Goal: Task Accomplishment & Management: Complete application form

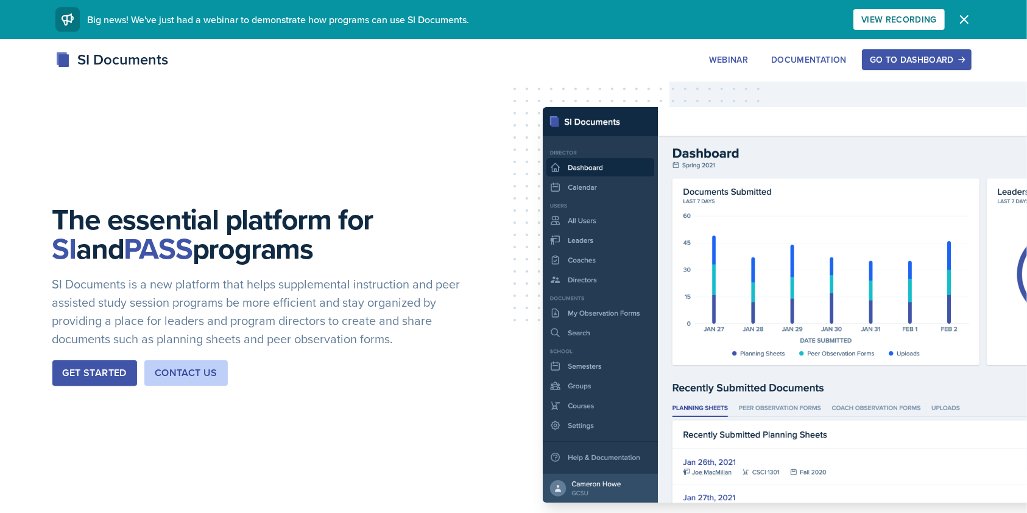
click at [925, 55] on div "Go to Dashboard" at bounding box center [916, 60] width 94 height 10
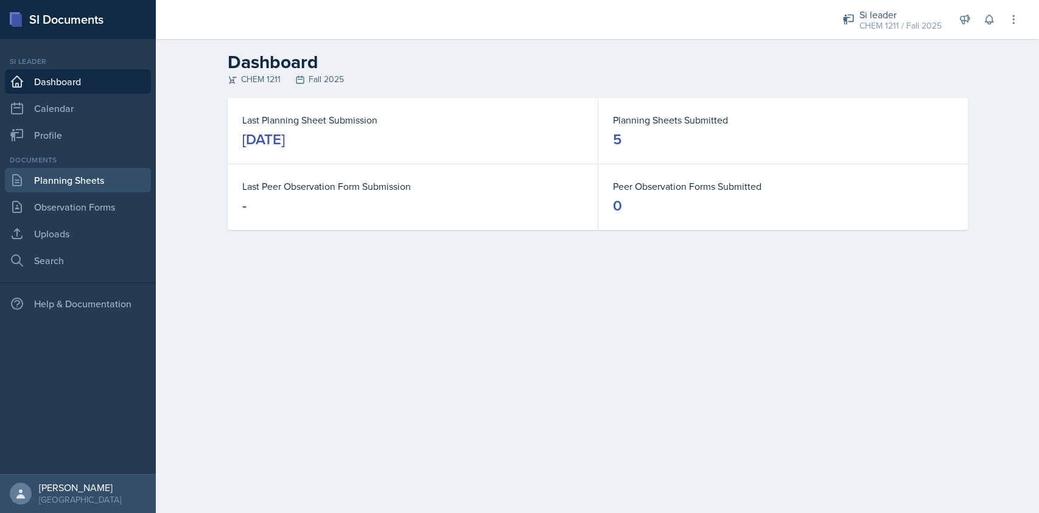
click at [60, 181] on link "Planning Sheets" at bounding box center [78, 180] width 146 height 24
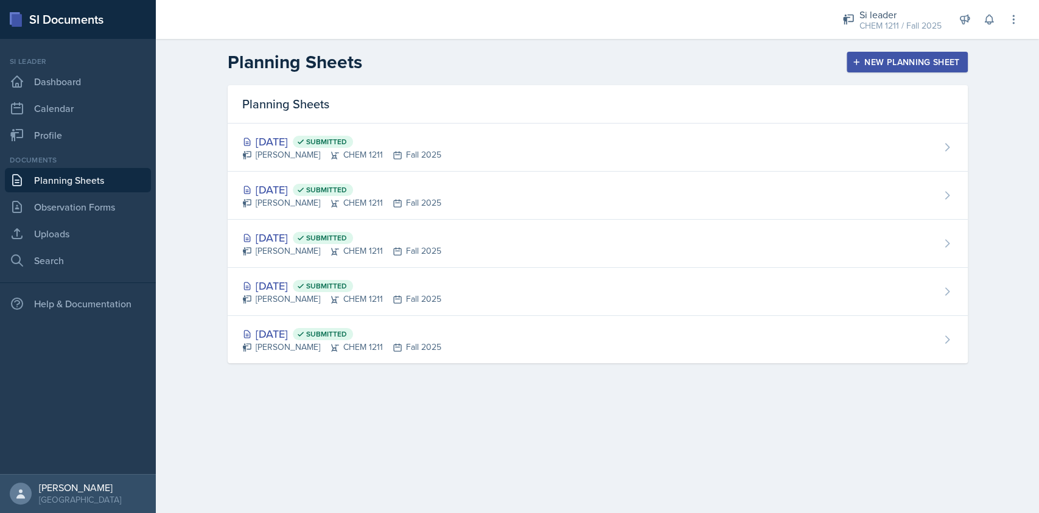
click at [871, 58] on div "New Planning Sheet" at bounding box center [907, 62] width 105 height 10
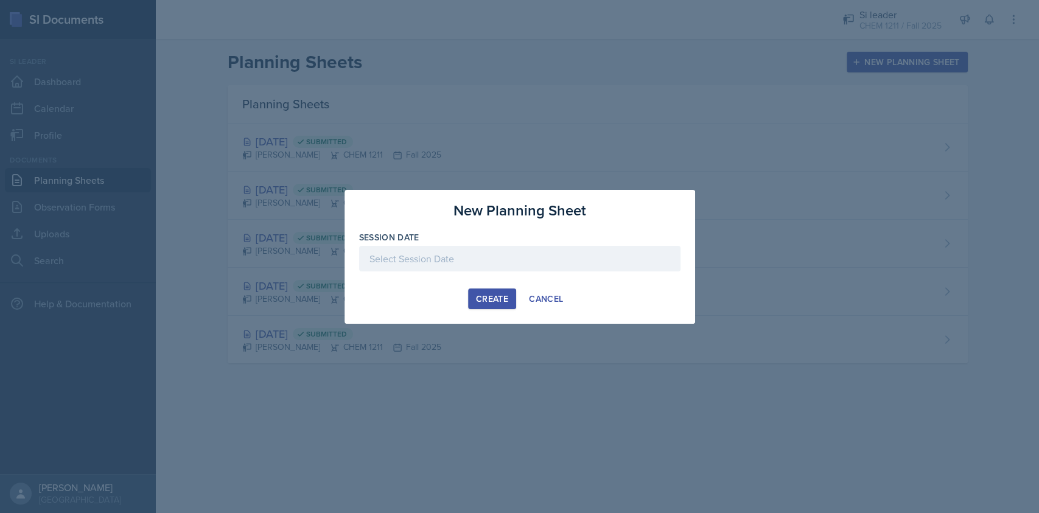
click at [429, 262] on div at bounding box center [519, 259] width 321 height 26
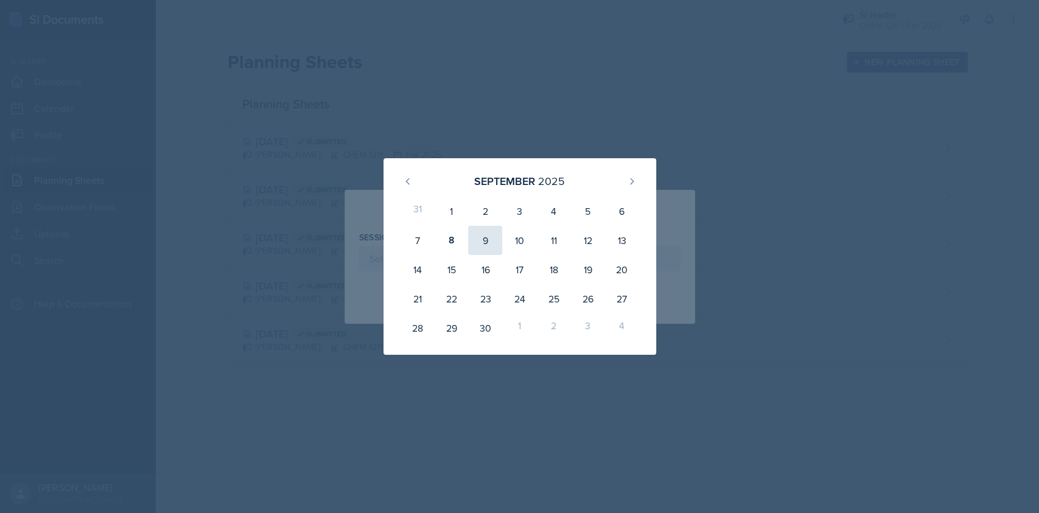
click at [490, 231] on div "9" at bounding box center [485, 240] width 34 height 29
type input "[DATE]"
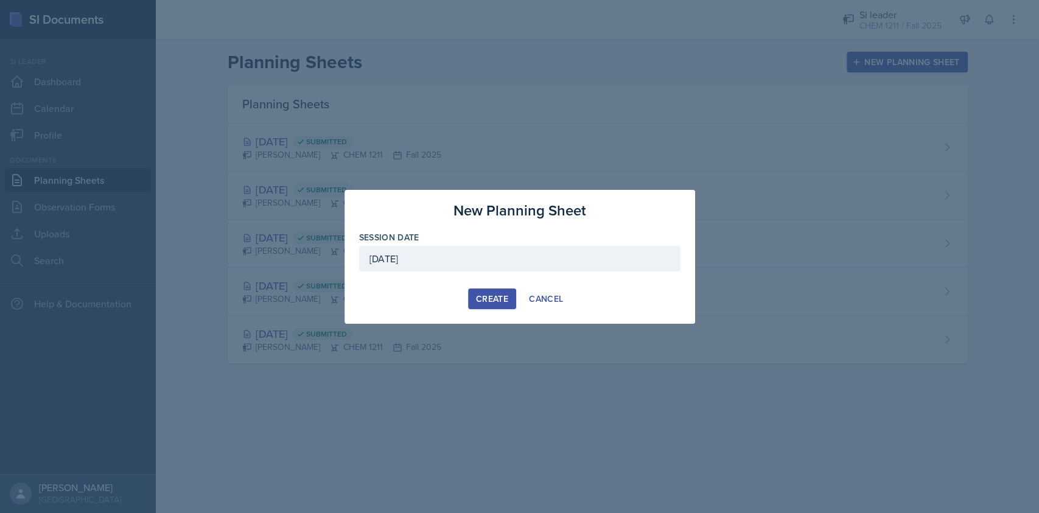
click at [498, 303] on div "Create" at bounding box center [492, 299] width 32 height 10
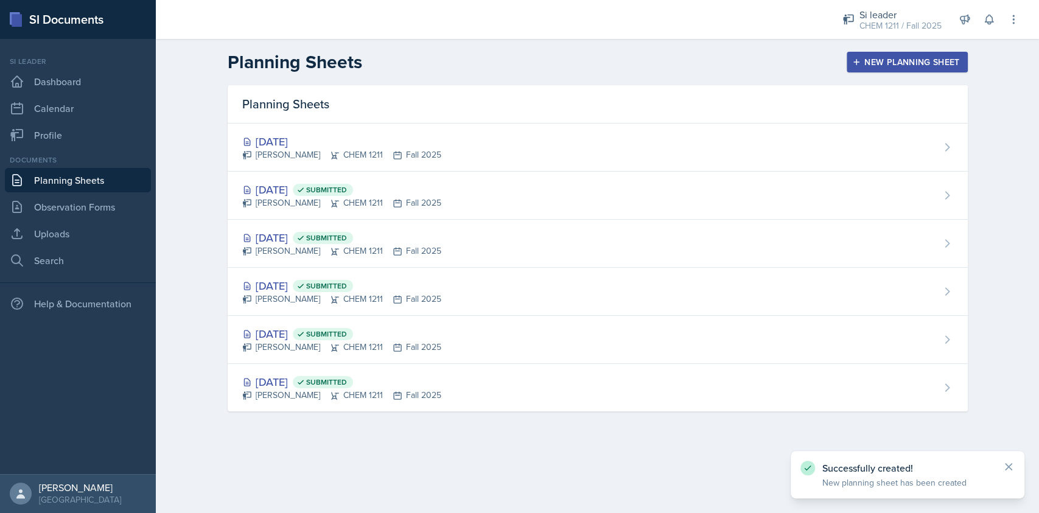
click at [883, 64] on div "New Planning Sheet" at bounding box center [907, 62] width 105 height 10
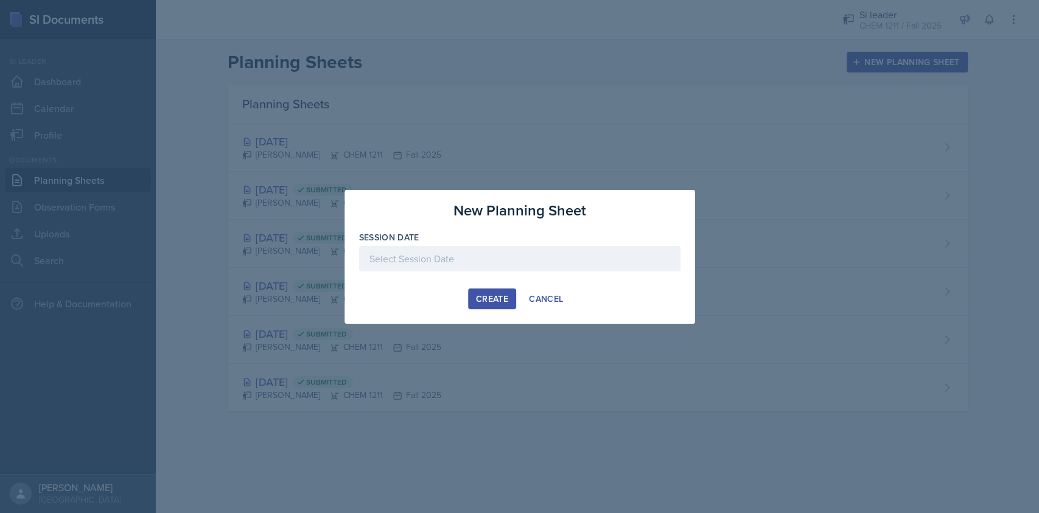
click at [491, 258] on div at bounding box center [519, 259] width 321 height 26
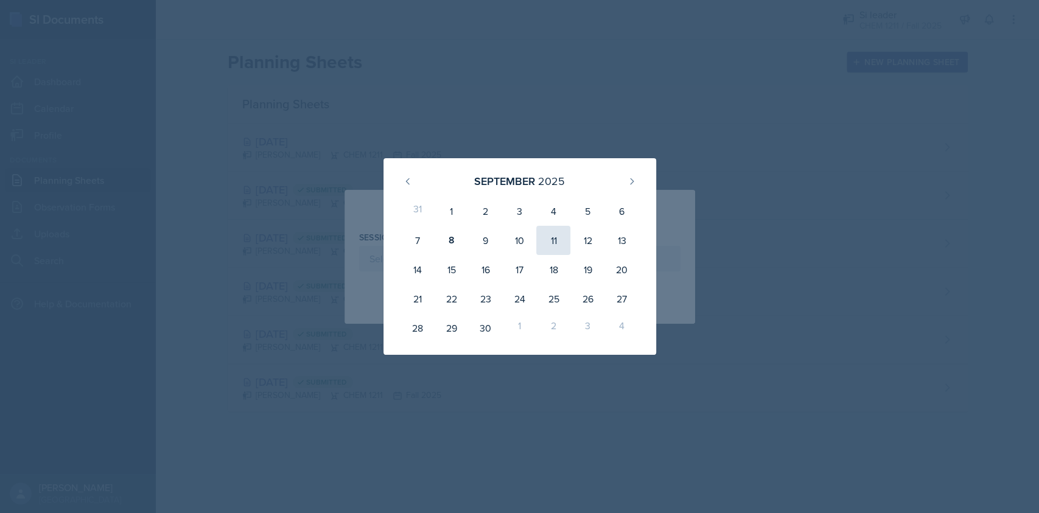
click at [555, 246] on div "11" at bounding box center [553, 240] width 34 height 29
type input "[DATE]"
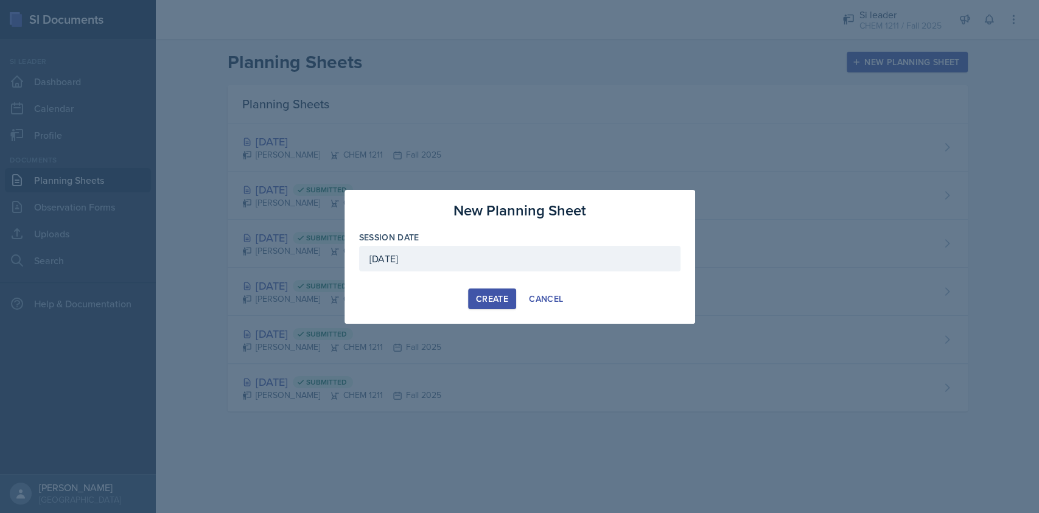
click at [483, 291] on button "Create" at bounding box center [492, 299] width 48 height 21
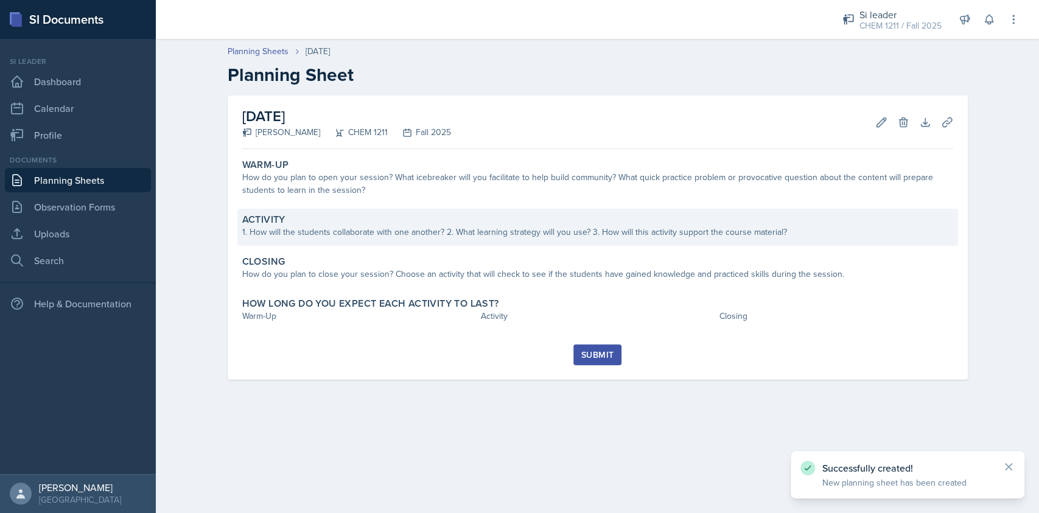
click at [423, 238] on div "1. How will the students collaborate with one another? 2. What learning strateg…" at bounding box center [597, 232] width 711 height 13
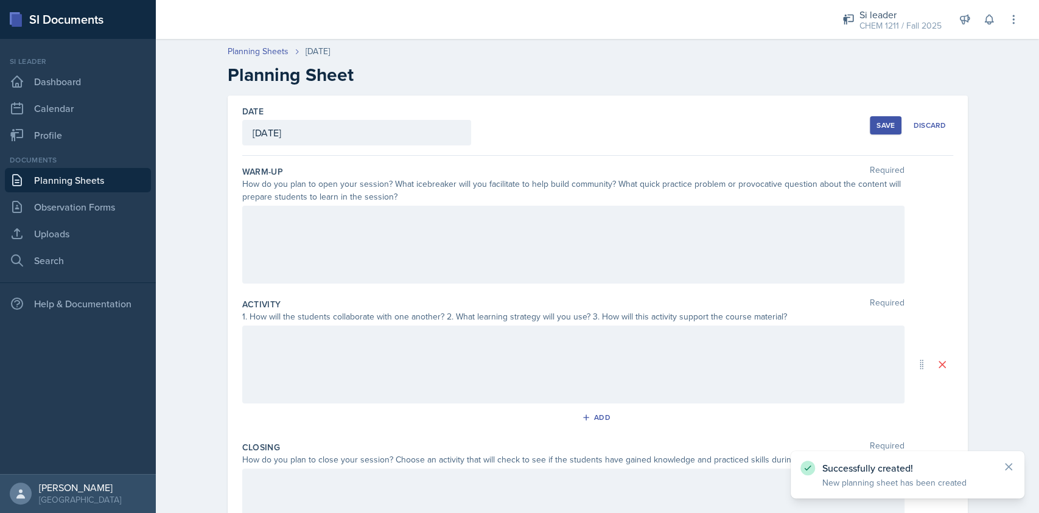
click at [423, 238] on div at bounding box center [573, 245] width 662 height 78
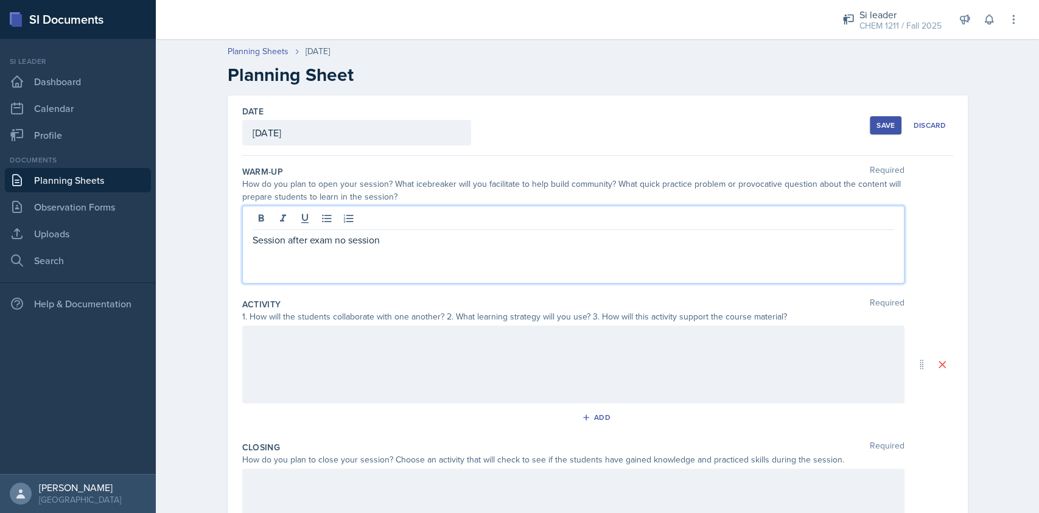
click at [379, 246] on p "Session after exam no session" at bounding box center [574, 240] width 642 height 15
copy p "Session after exam no session"
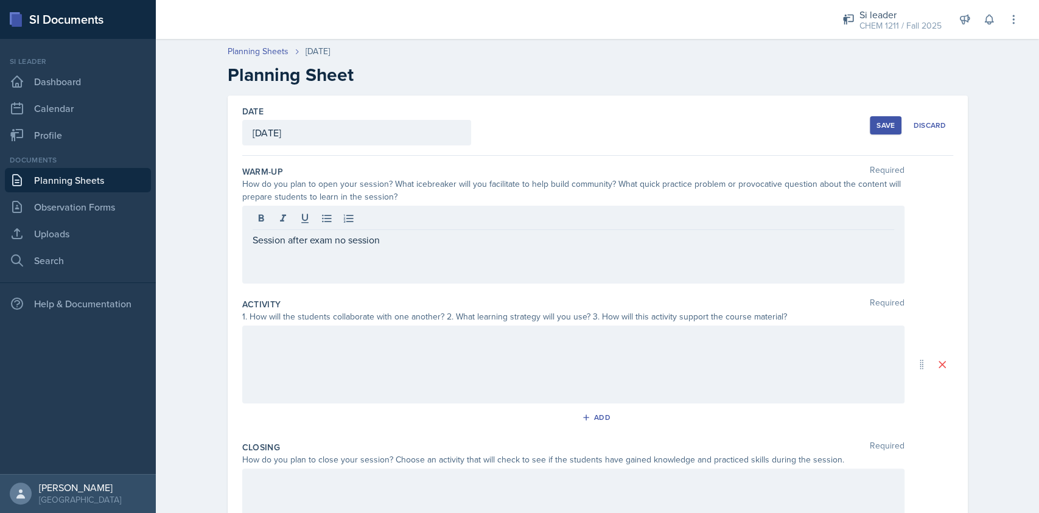
click at [349, 367] on div at bounding box center [573, 365] width 662 height 78
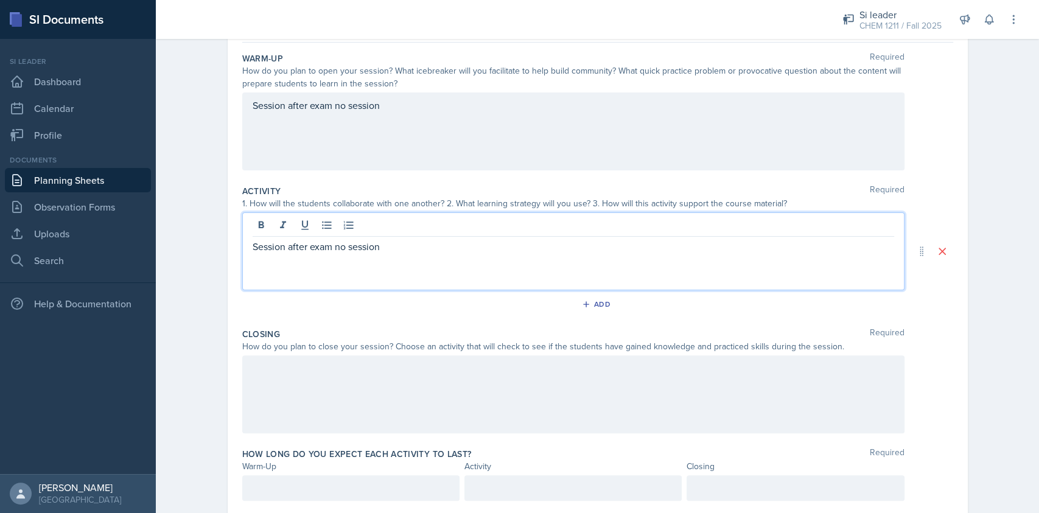
click at [349, 367] on p at bounding box center [574, 368] width 642 height 15
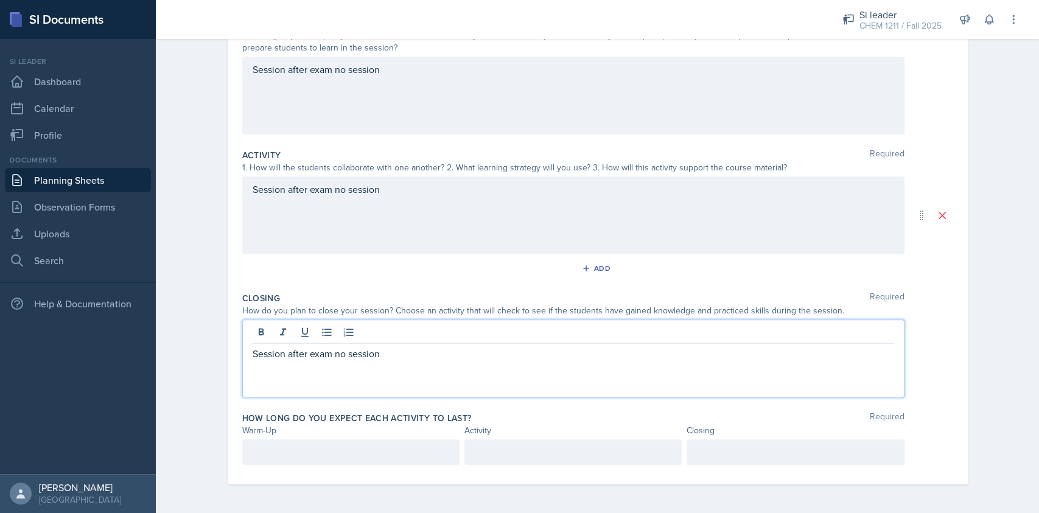
click at [321, 450] on p at bounding box center [351, 452] width 197 height 15
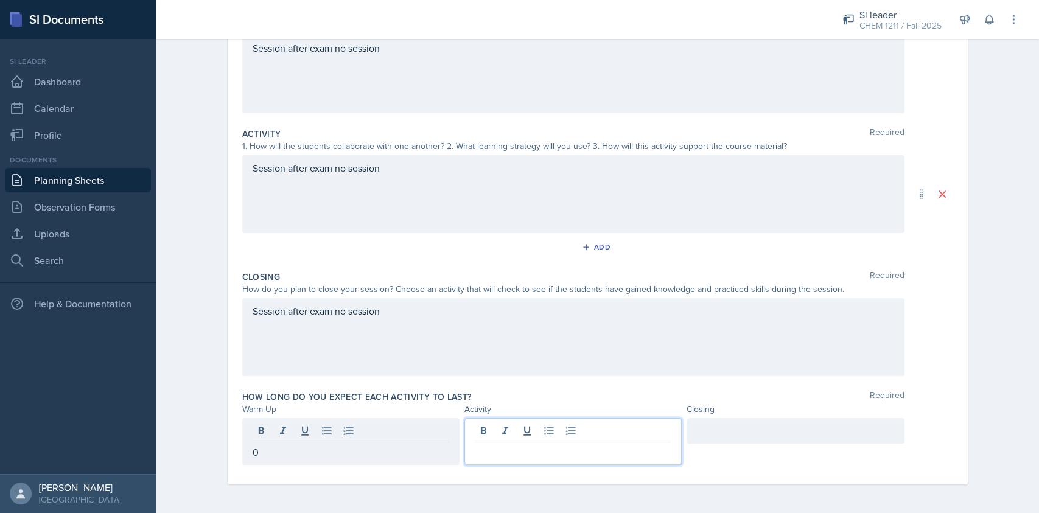
click at [577, 424] on div at bounding box center [573, 441] width 217 height 47
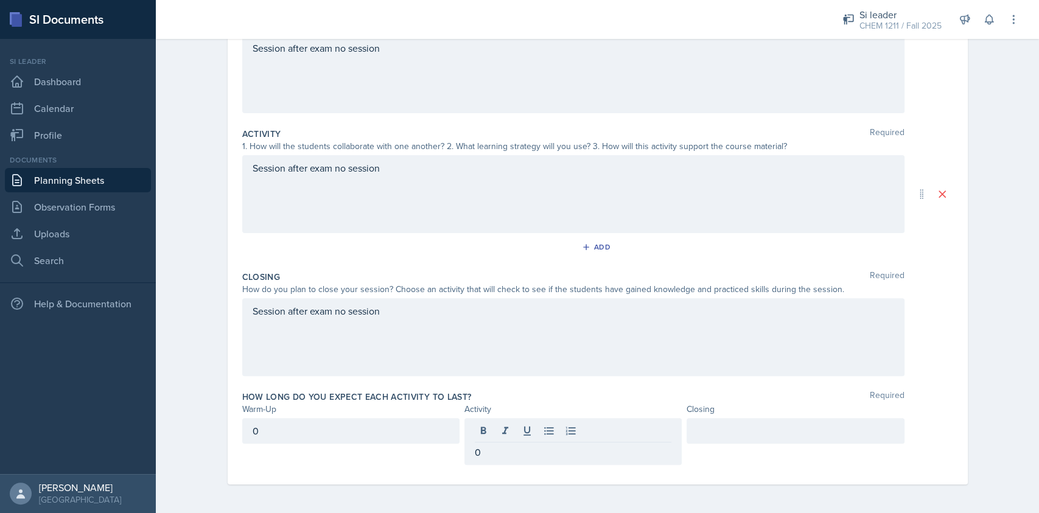
click at [687, 430] on div at bounding box center [795, 431] width 217 height 26
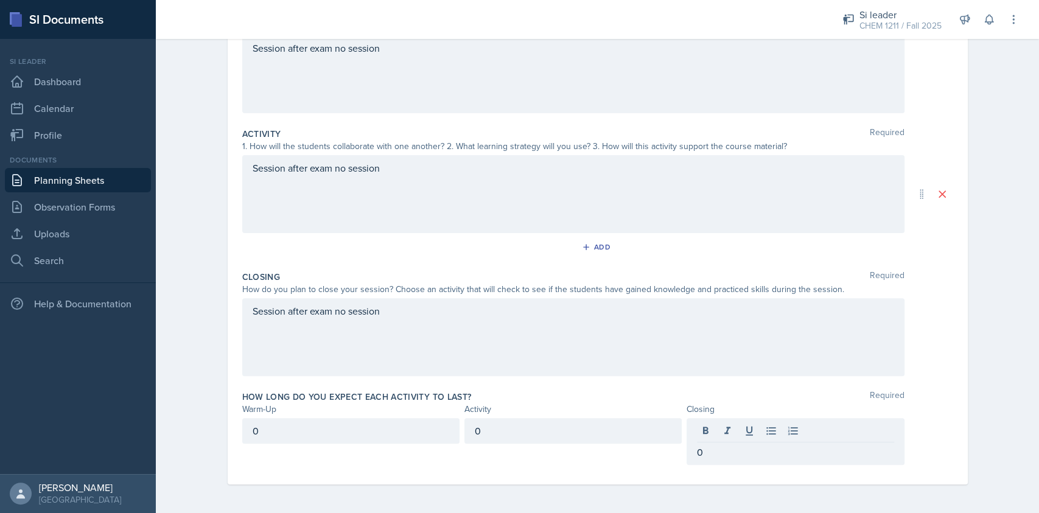
click at [660, 358] on div "Session after exam no session" at bounding box center [573, 337] width 662 height 78
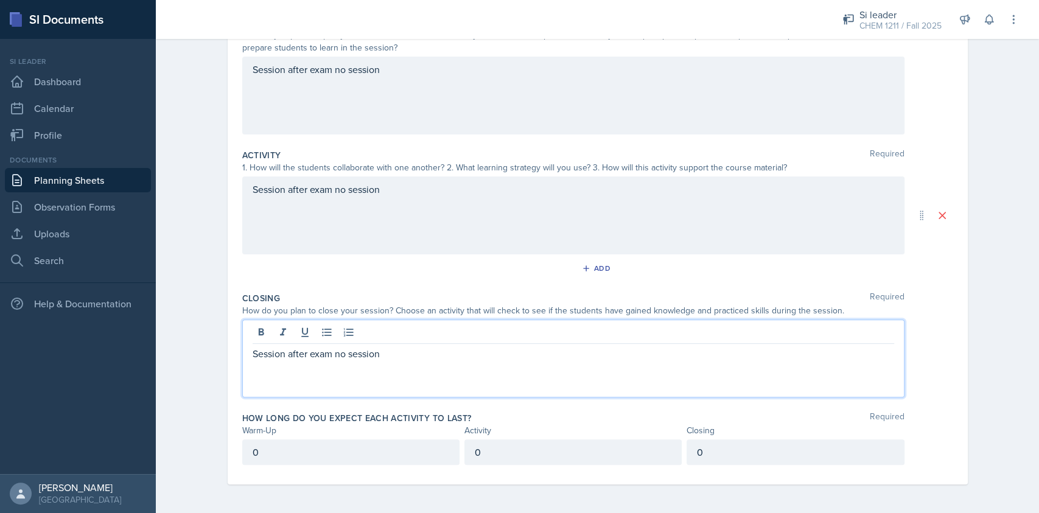
click at [950, 297] on div "Date [DATE] [DATE] 31 1 2 3 4 5 6 7 8 9 10 11 12 13 14 15 16 17 18 19 20 21 22 …" at bounding box center [598, 215] width 740 height 538
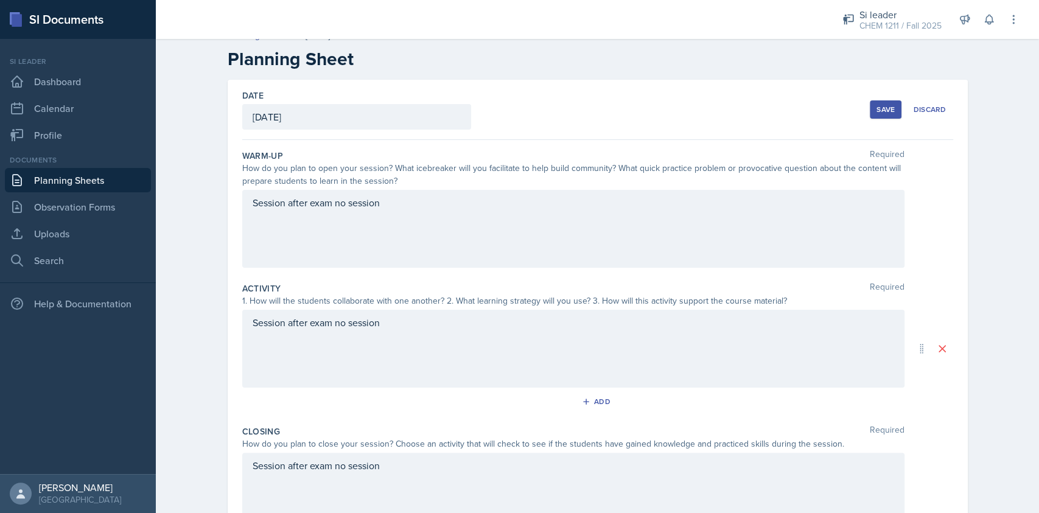
scroll to position [9, 0]
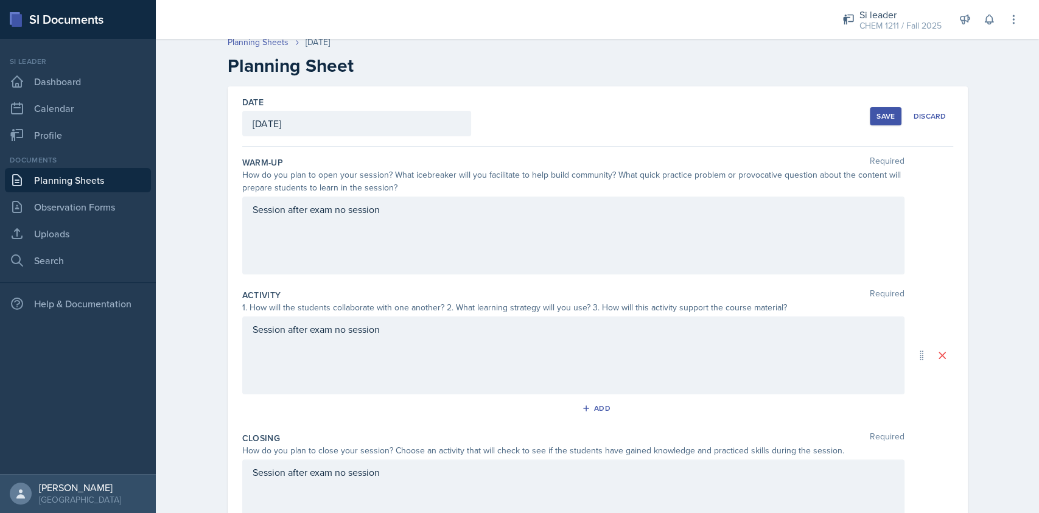
click at [870, 112] on button "Save" at bounding box center [886, 116] width 32 height 18
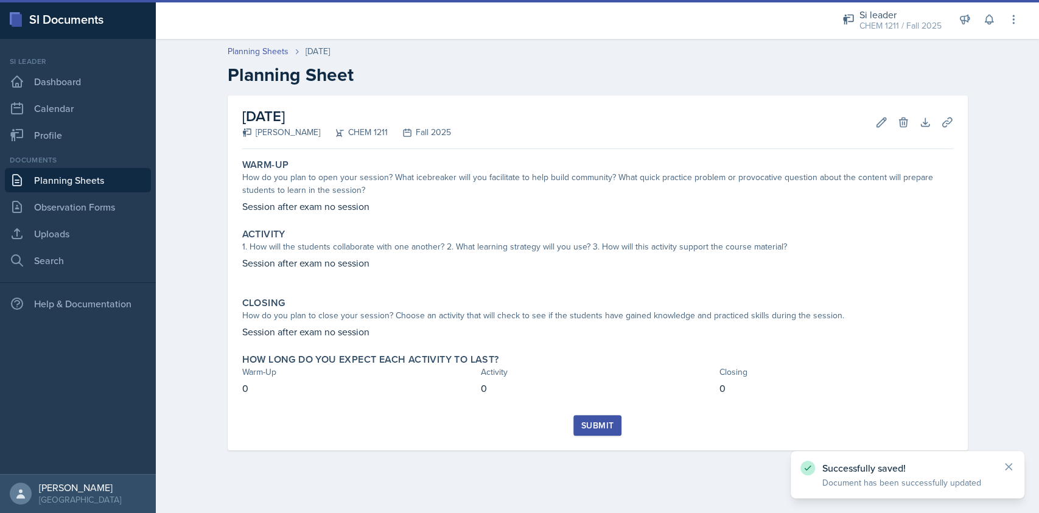
scroll to position [0, 0]
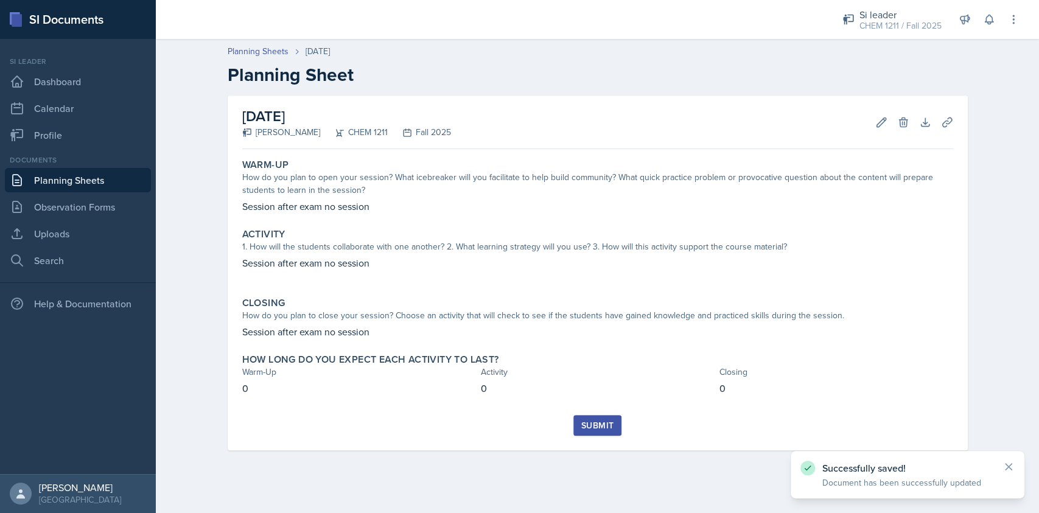
click at [599, 423] on div "Submit" at bounding box center [597, 426] width 32 height 10
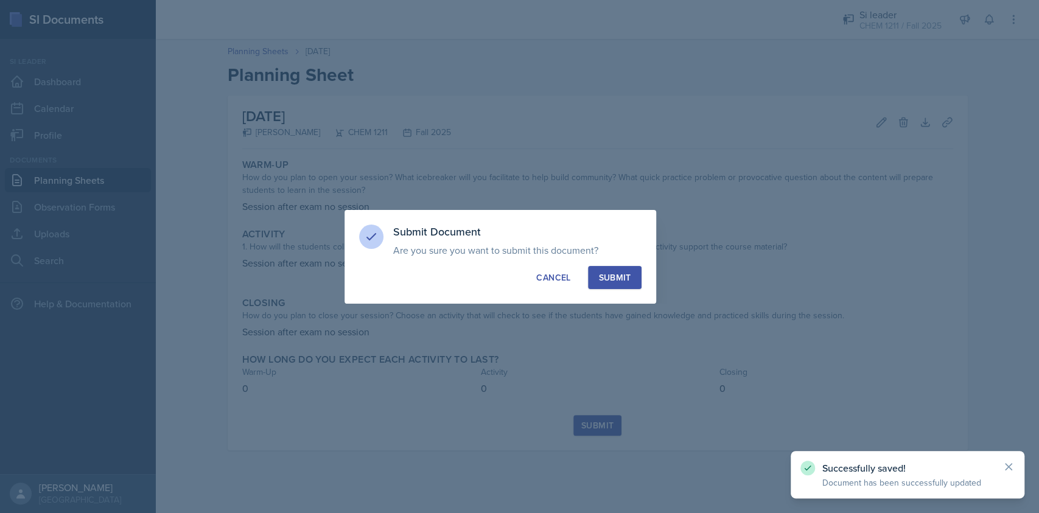
click at [617, 288] on button "Submit" at bounding box center [614, 277] width 53 height 23
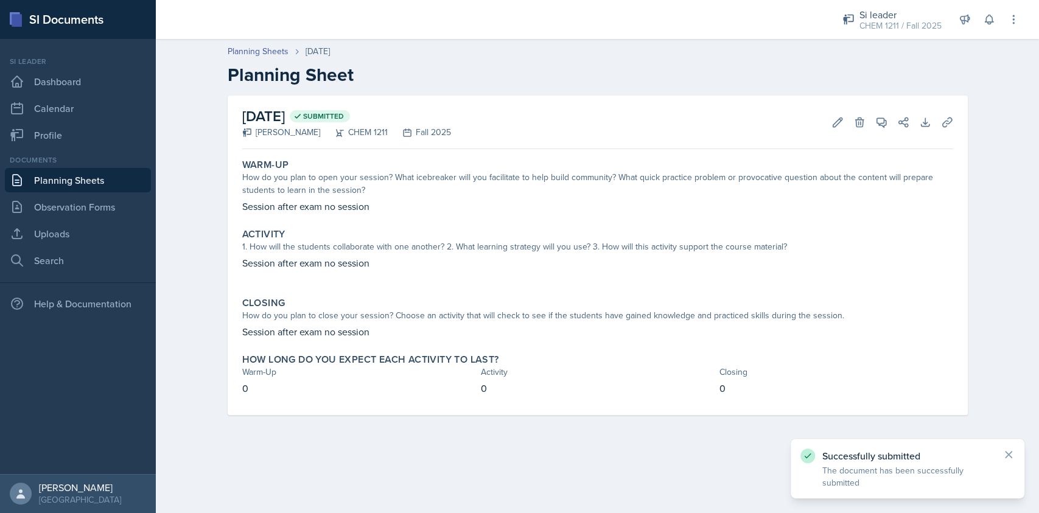
click at [117, 170] on link "Planning Sheets" at bounding box center [78, 180] width 146 height 24
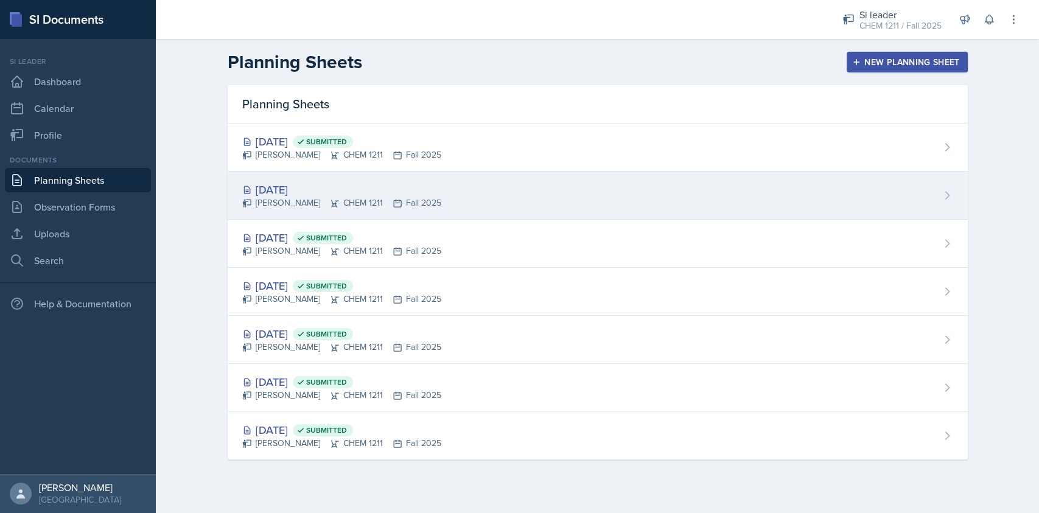
click at [480, 191] on div "[DATE] [PERSON_NAME] CHEM 1211 Fall 2025" at bounding box center [598, 196] width 740 height 48
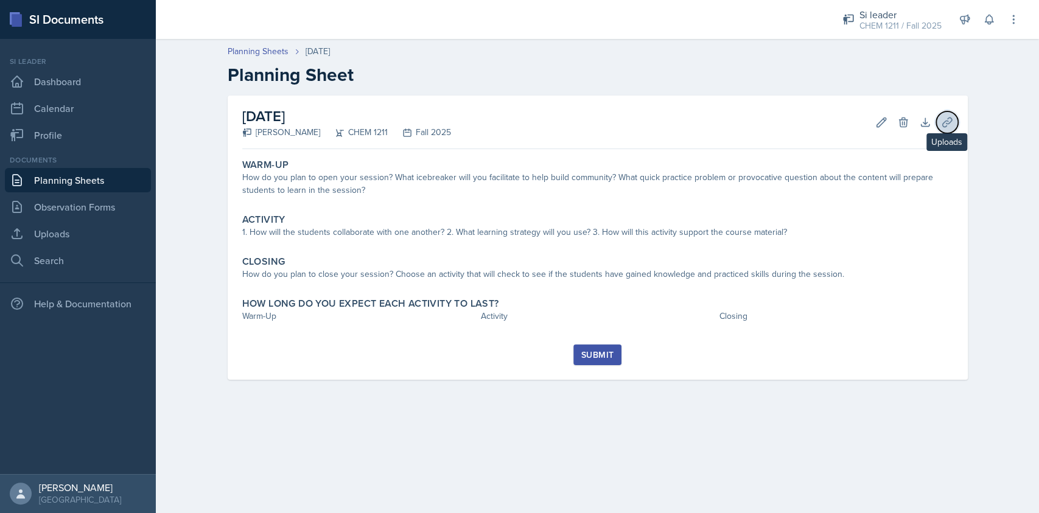
click at [953, 126] on button "Uploads" at bounding box center [947, 122] width 22 height 22
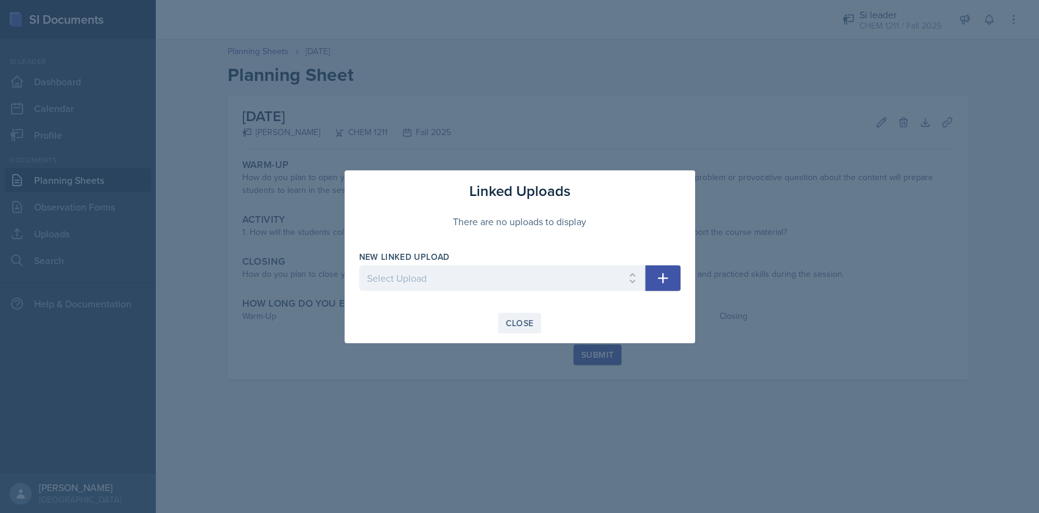
click at [522, 318] on div "Close" at bounding box center [520, 323] width 28 height 10
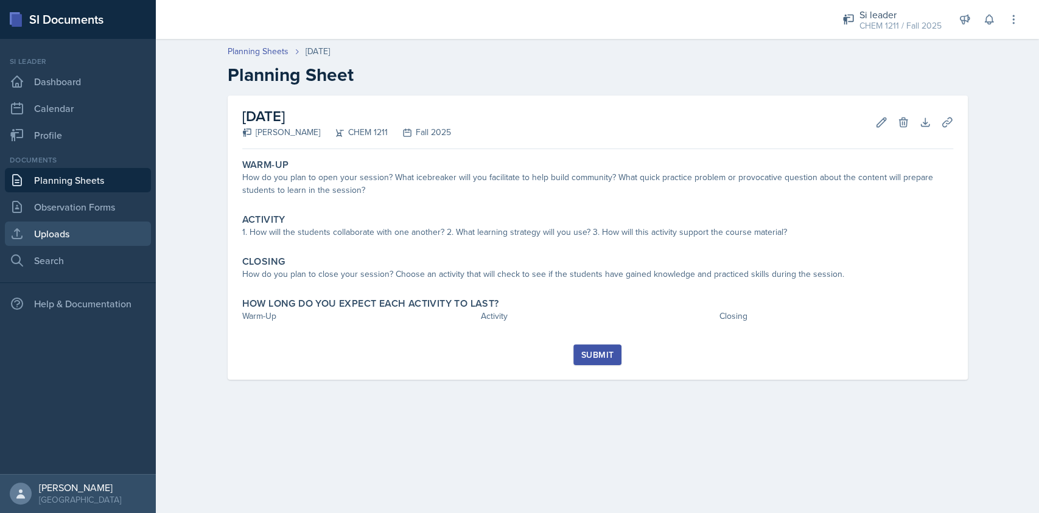
click at [53, 232] on link "Uploads" at bounding box center [78, 234] width 146 height 24
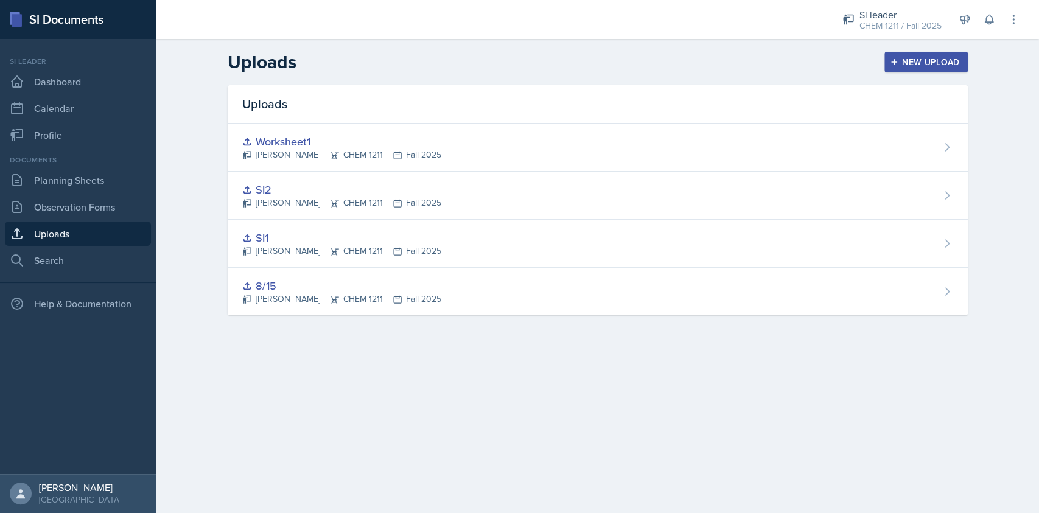
click at [932, 77] on header "Uploads New Upload" at bounding box center [597, 62] width 883 height 46
click at [922, 66] on div "New Upload" at bounding box center [927, 62] width 68 height 10
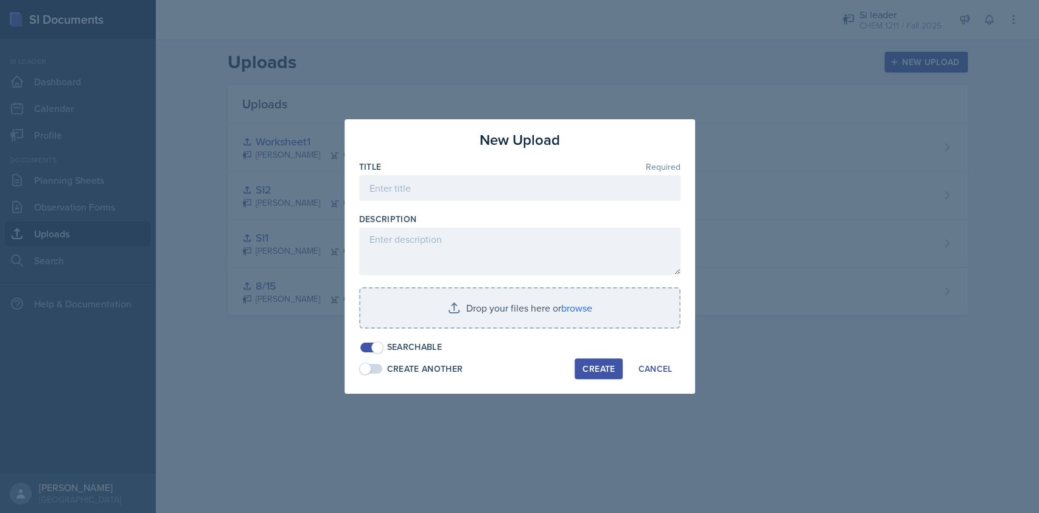
click at [477, 207] on div at bounding box center [519, 207] width 321 height 12
click at [459, 192] on input at bounding box center [519, 188] width 321 height 26
type input "PracticeTest"
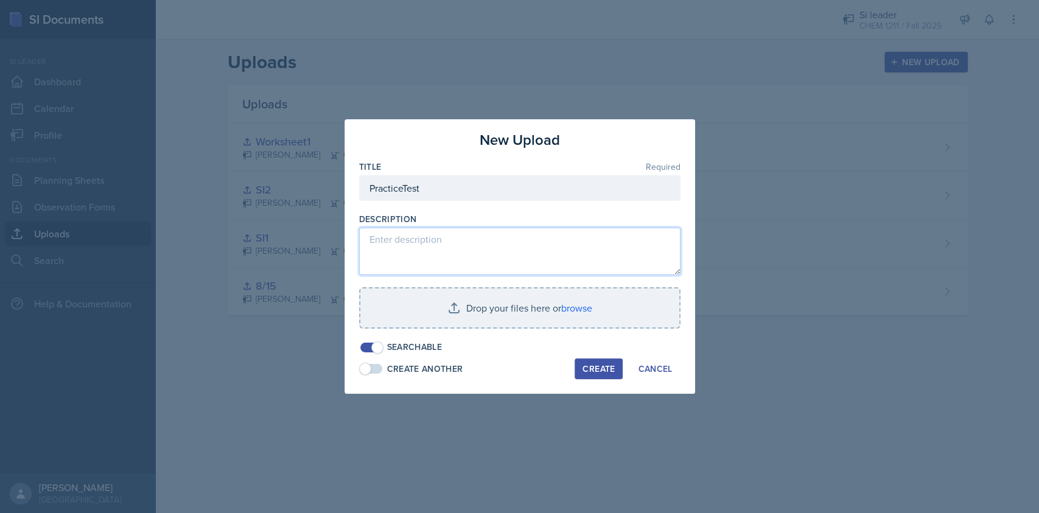
click at [497, 264] on textarea at bounding box center [519, 251] width 321 height 47
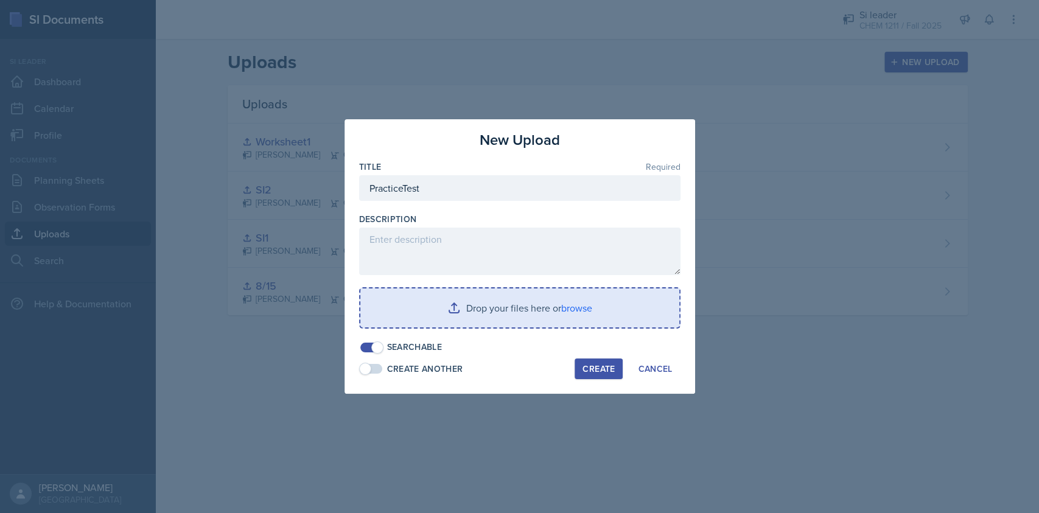
click at [550, 302] on input "file" at bounding box center [519, 308] width 319 height 39
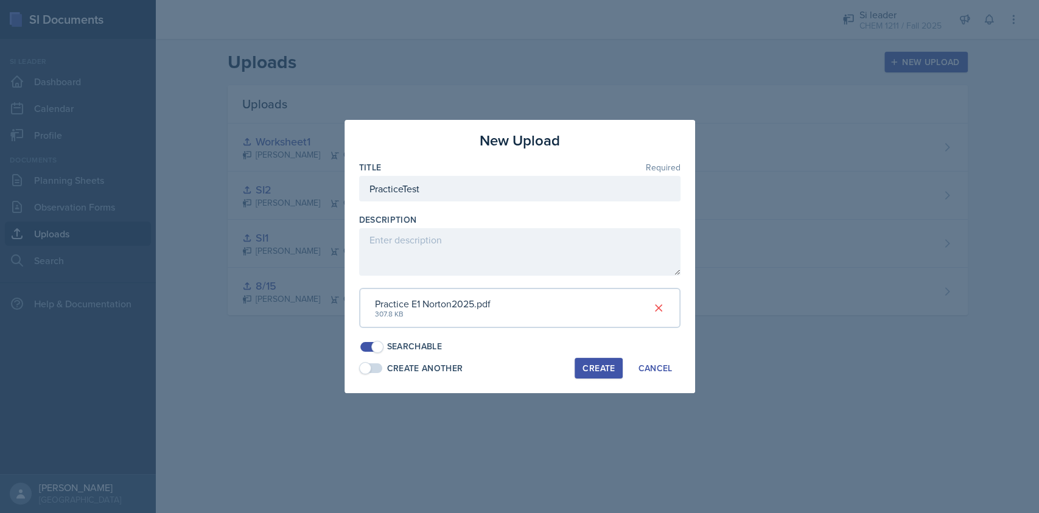
click at [602, 363] on div "Create" at bounding box center [599, 368] width 32 height 10
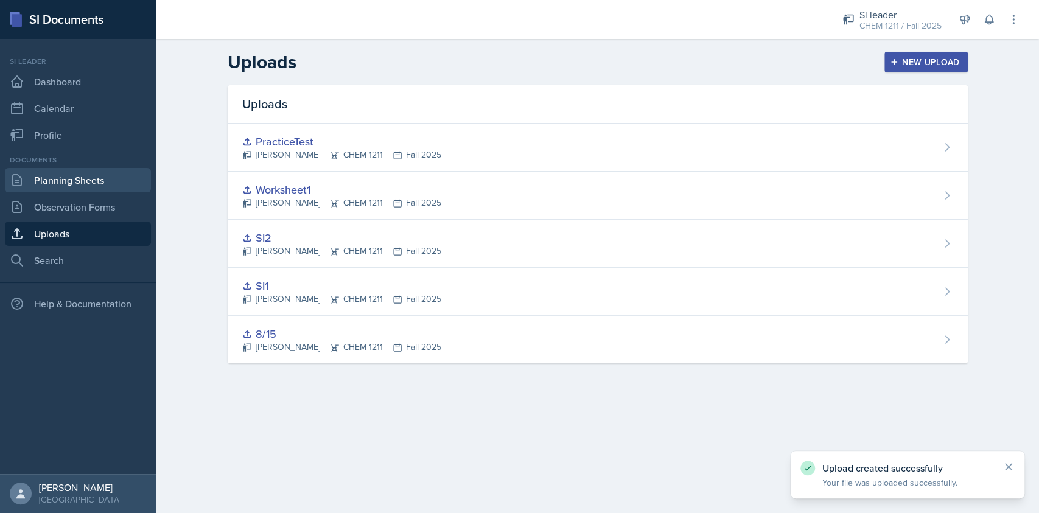
click at [67, 183] on link "Planning Sheets" at bounding box center [78, 180] width 146 height 24
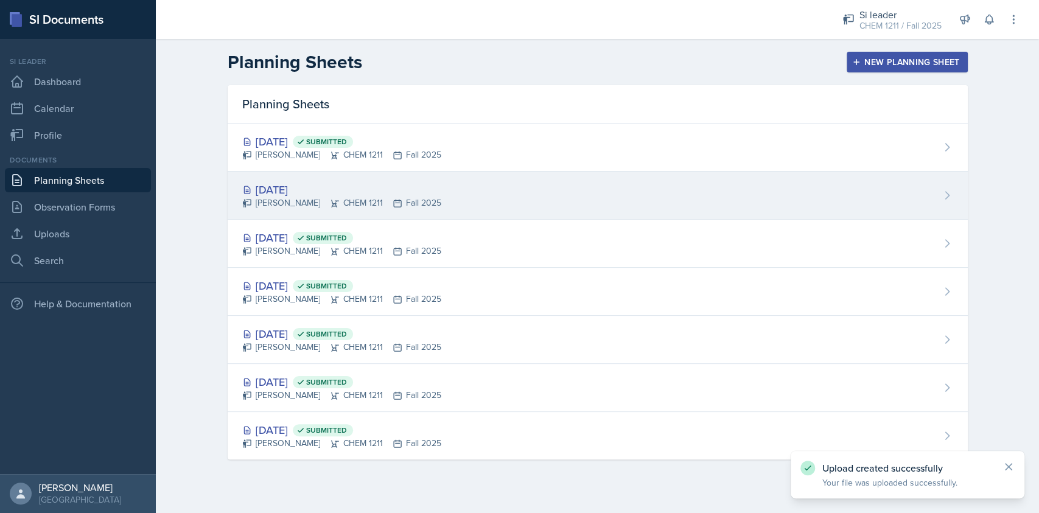
click at [393, 183] on div "[DATE]" at bounding box center [341, 189] width 199 height 16
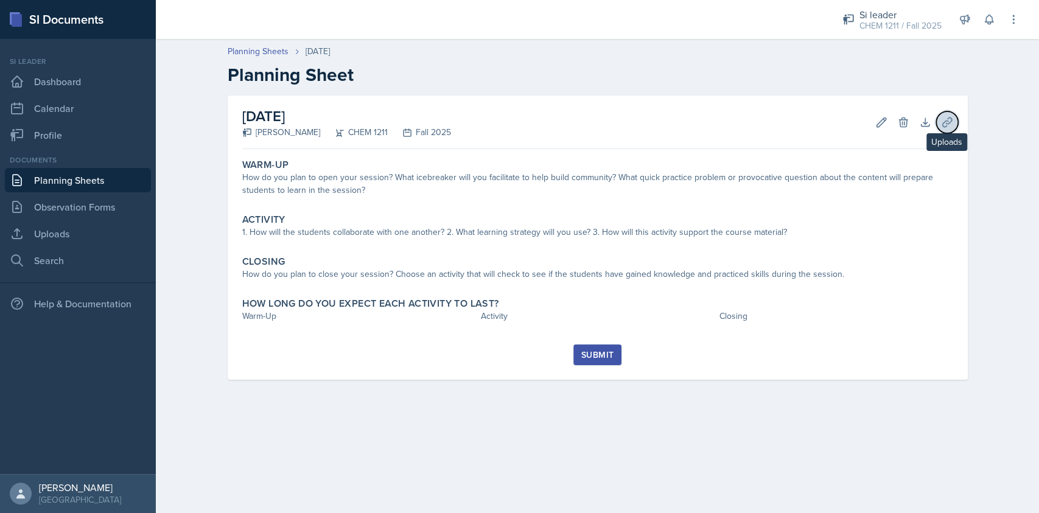
click at [949, 122] on icon at bounding box center [947, 122] width 12 height 12
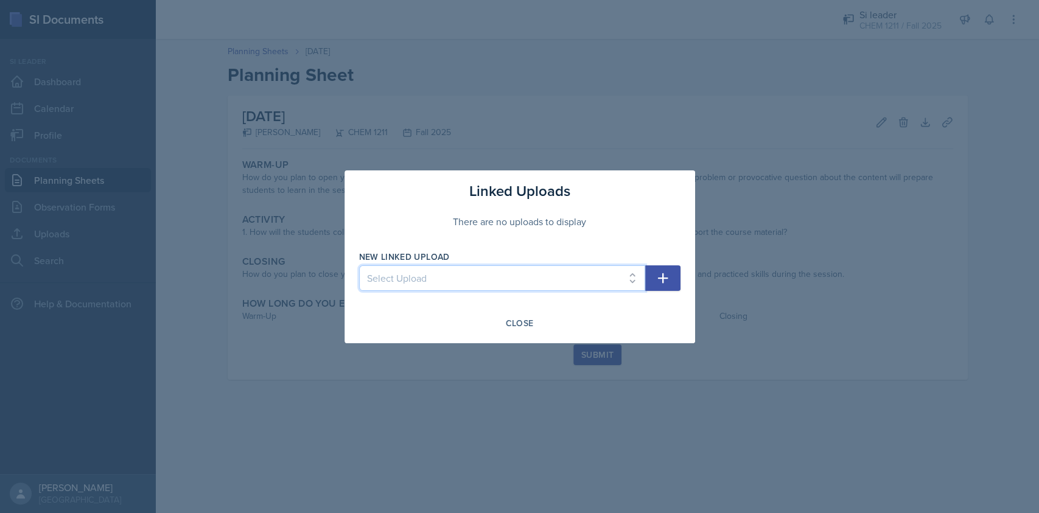
click at [482, 275] on select "Select Upload SI2 8/15 SI1 Worksheet1 PracticeTest" at bounding box center [502, 278] width 286 height 26
select select "257d5873-f235-4f03-9147-2d3d9f87170d"
click at [359, 265] on select "Select Upload SI2 8/15 SI1 Worksheet1 PracticeTest" at bounding box center [502, 278] width 286 height 26
click at [665, 282] on icon "button" at bounding box center [663, 278] width 15 height 15
select select
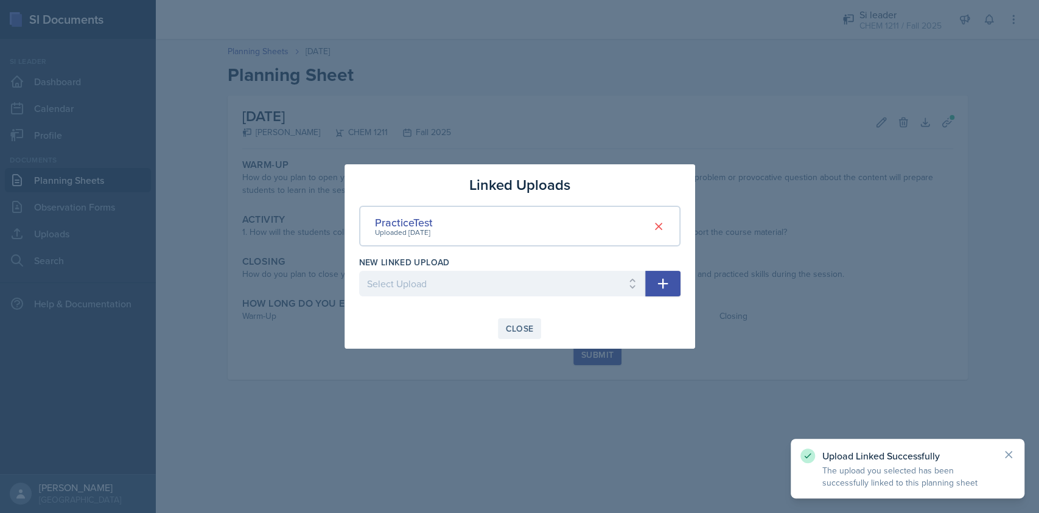
click at [504, 331] on button "Close" at bounding box center [520, 328] width 44 height 21
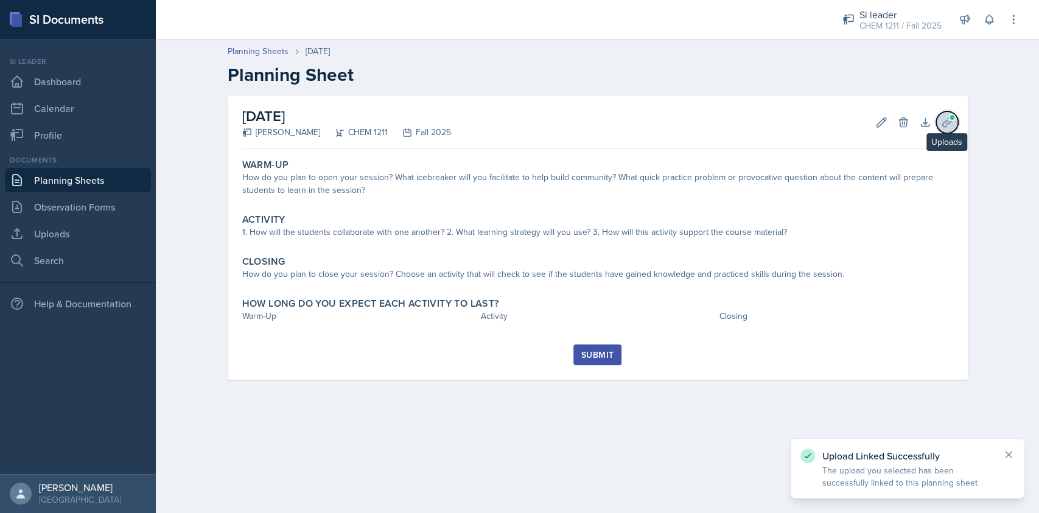
click at [954, 121] on button "Uploads" at bounding box center [947, 122] width 22 height 22
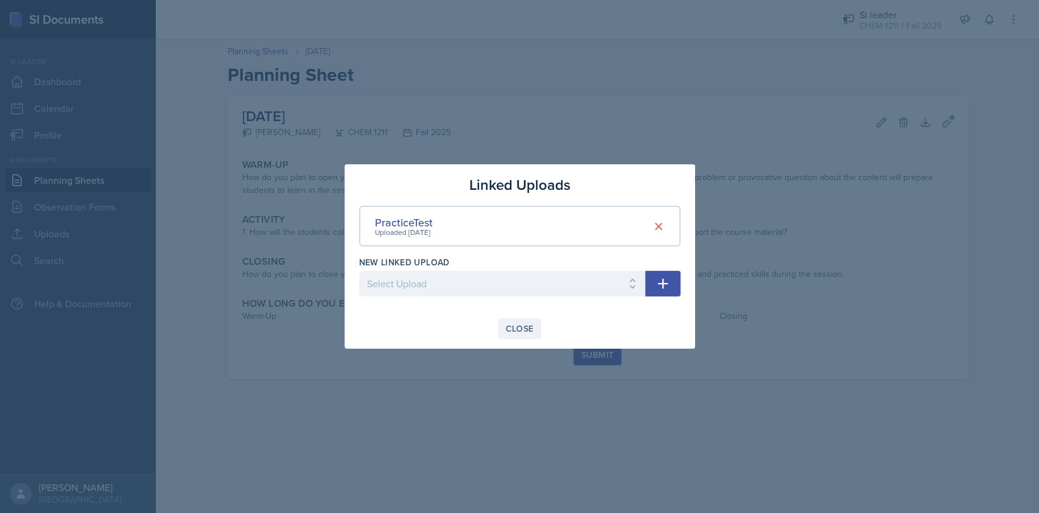
click at [510, 334] on div "Close" at bounding box center [520, 329] width 28 height 10
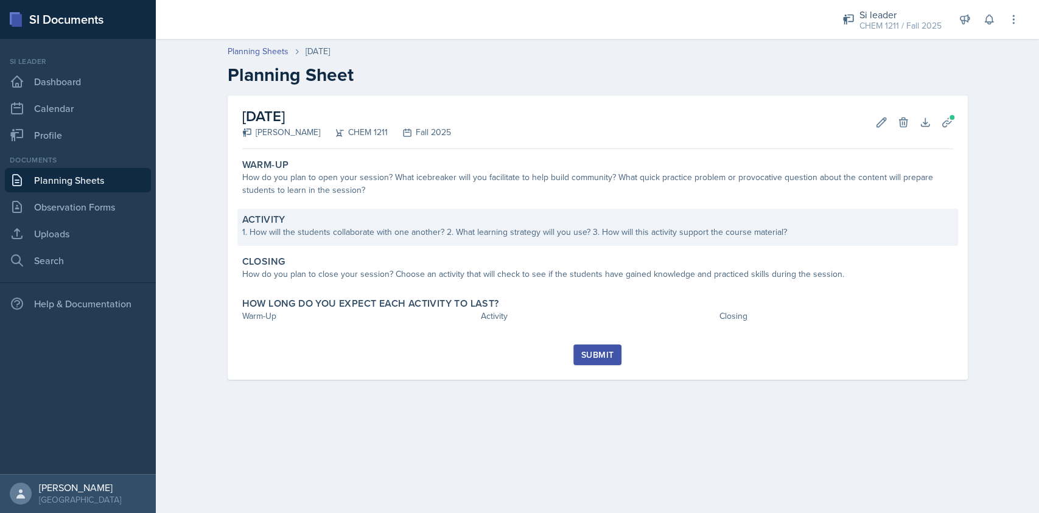
click at [401, 222] on div "Activity" at bounding box center [597, 220] width 711 height 12
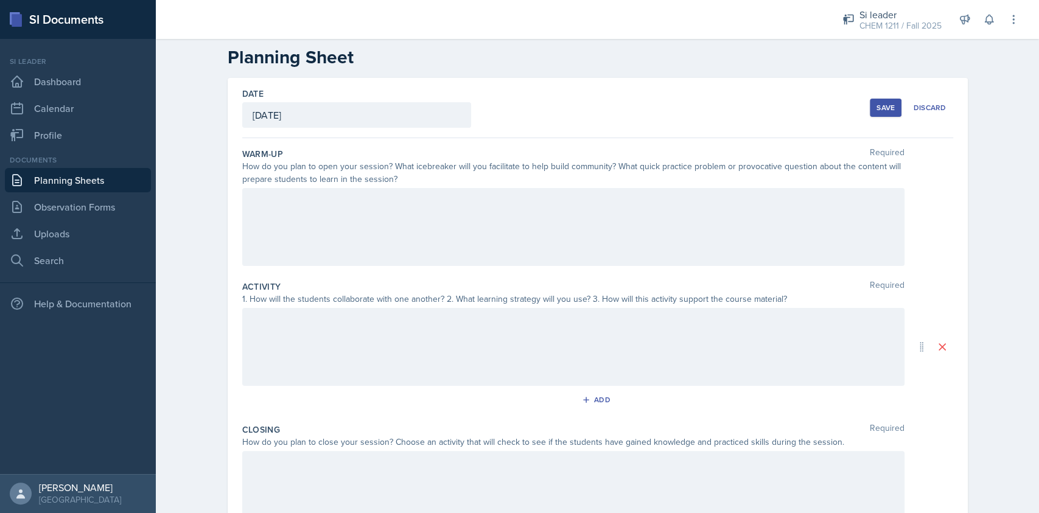
click at [452, 215] on div at bounding box center [573, 227] width 662 height 78
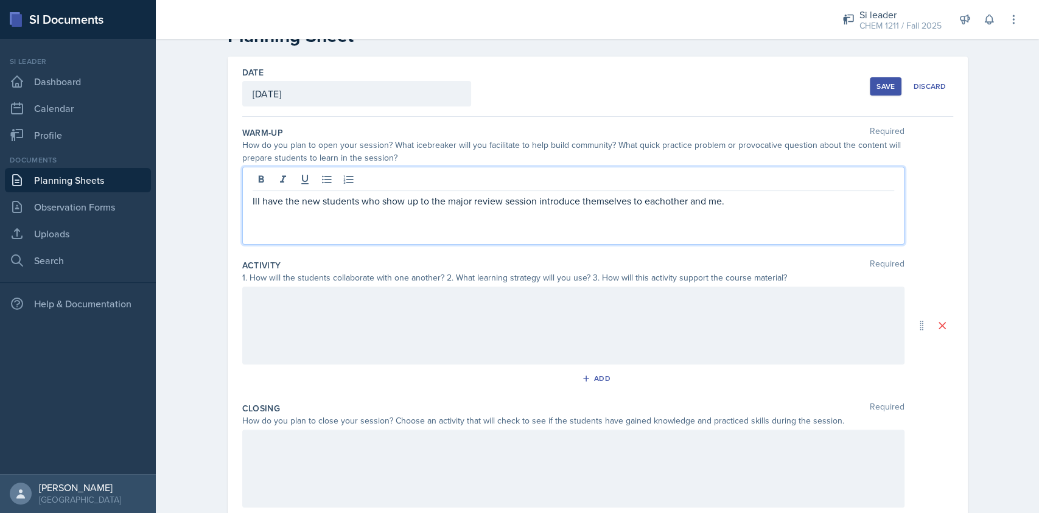
click at [661, 202] on p "Ill have the new students who show up to the major review session introduce the…" at bounding box center [574, 201] width 642 height 15
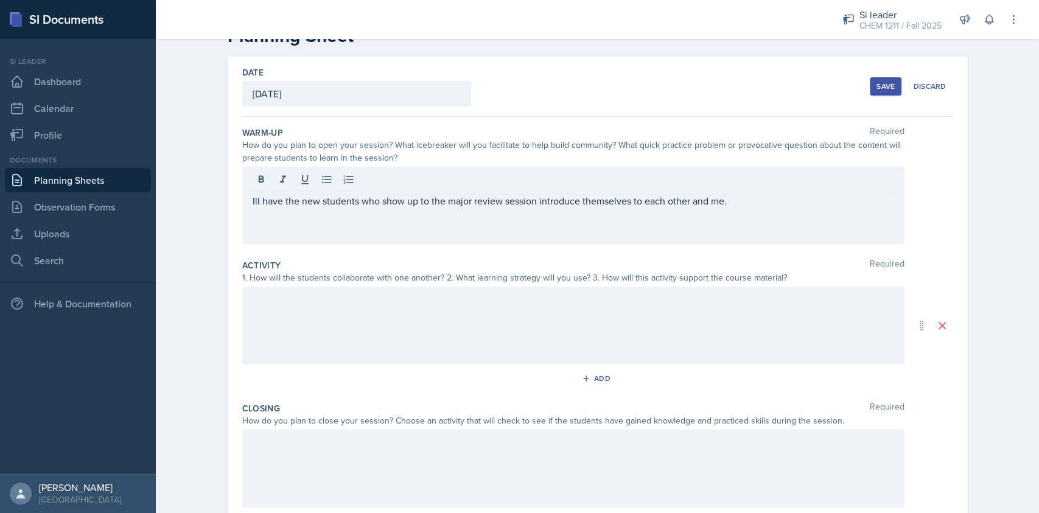
click at [521, 323] on div at bounding box center [573, 326] width 662 height 78
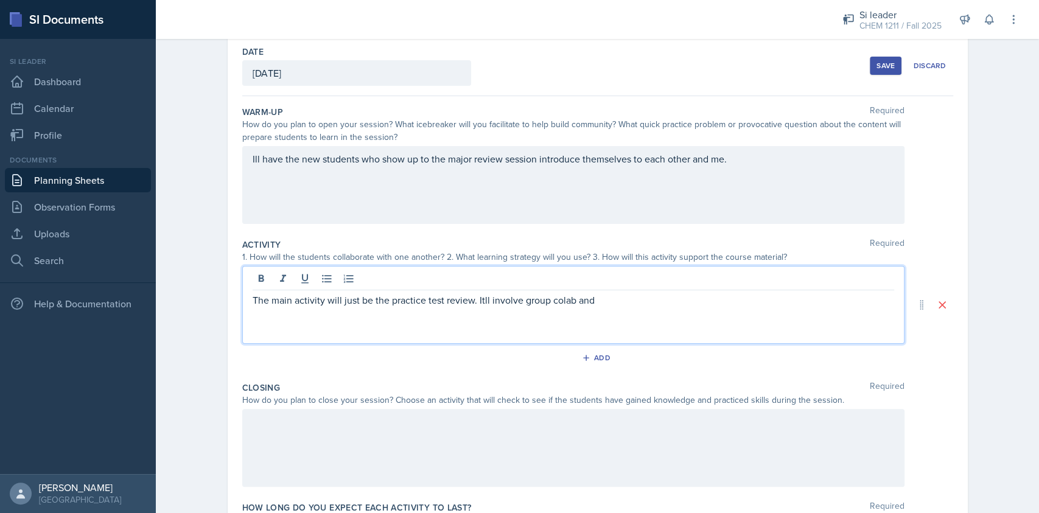
click at [557, 298] on p "The main activity will just be the practice test review. Itll involve group col…" at bounding box center [574, 300] width 642 height 15
drag, startPoint x: 557, startPoint y: 298, endPoint x: 521, endPoint y: 290, distance: 36.8
click at [521, 290] on div "The main activity will just be the practice test review. Itll involve group col…" at bounding box center [573, 305] width 662 height 78
click at [560, 302] on p "The main activity will just be the practice test review. Itll involve group col…" at bounding box center [574, 300] width 642 height 15
click at [556, 301] on p "The main activity will just be the practice test review. Itll involve group col…" at bounding box center [574, 300] width 642 height 15
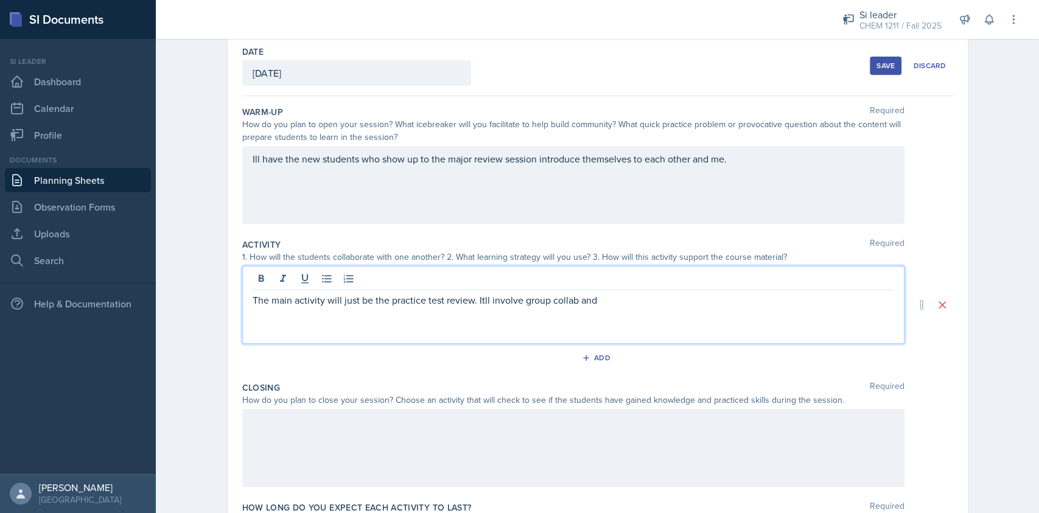
click at [478, 306] on p "The main activity will just be the practice test review. Itll involve group col…" at bounding box center [574, 300] width 642 height 15
click at [476, 300] on p "The main activity will just be the practice test review. Itll involve group col…" at bounding box center [574, 300] width 642 height 15
click at [647, 306] on p "The main activity will just be the practice test review. It'll involve group co…" at bounding box center [574, 300] width 642 height 15
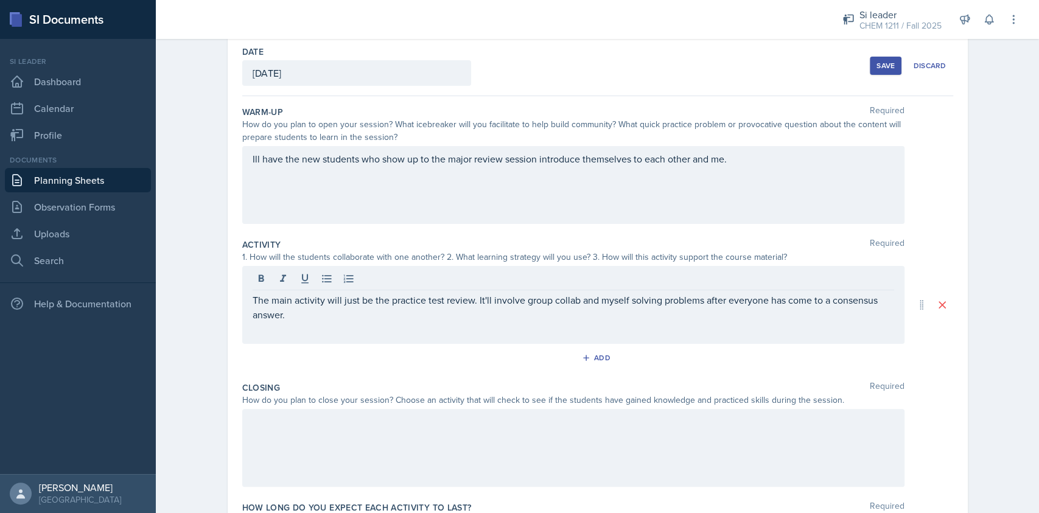
click at [242, 158] on div "Ill have the new students who show up to the major review session introduce the…" at bounding box center [573, 185] width 662 height 78
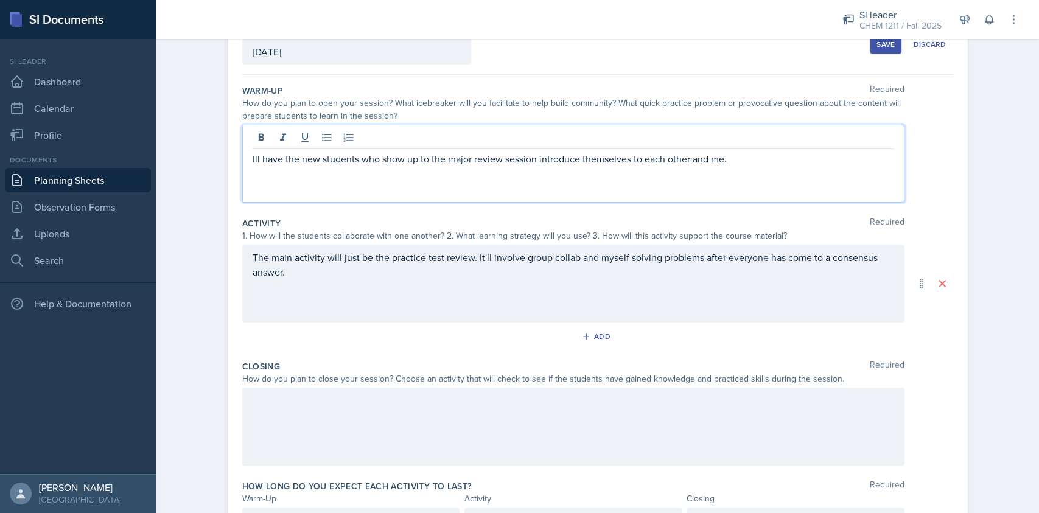
click at [242, 159] on div "Ill have the new students who show up to the major review session introduce the…" at bounding box center [573, 164] width 662 height 78
click at [271, 175] on div "Ill have the new students who show up to the major review session introduce the…" at bounding box center [573, 164] width 662 height 78
click at [755, 169] on div "Ill have the new students who show up to the major review session introduce the…" at bounding box center [573, 164] width 662 height 78
click at [748, 155] on p "Ill have the new students who show up to the major review session introduce the…" at bounding box center [574, 159] width 642 height 15
click at [487, 277] on p "The main activity will just be the practice test review. It'll involve group co…" at bounding box center [574, 264] width 642 height 29
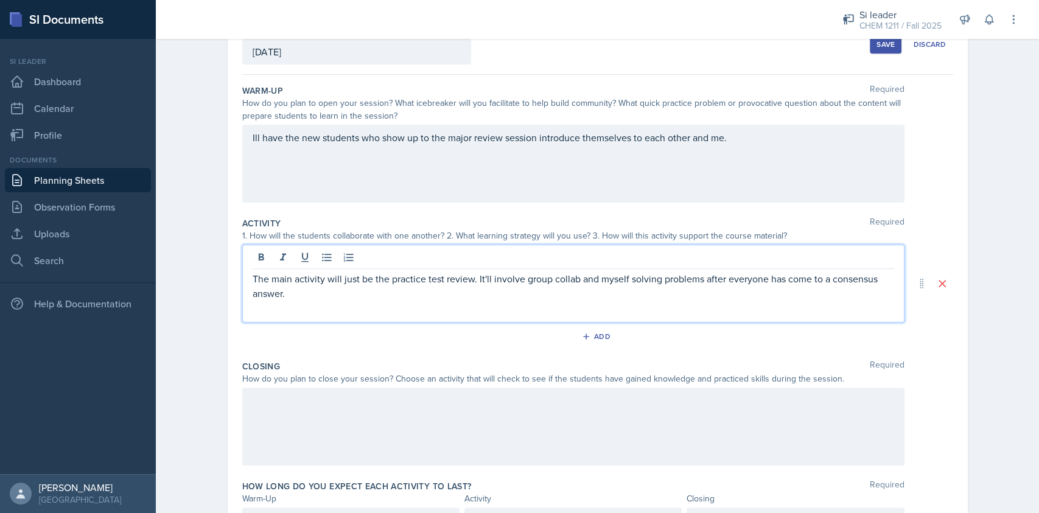
click at [348, 428] on div at bounding box center [573, 427] width 662 height 78
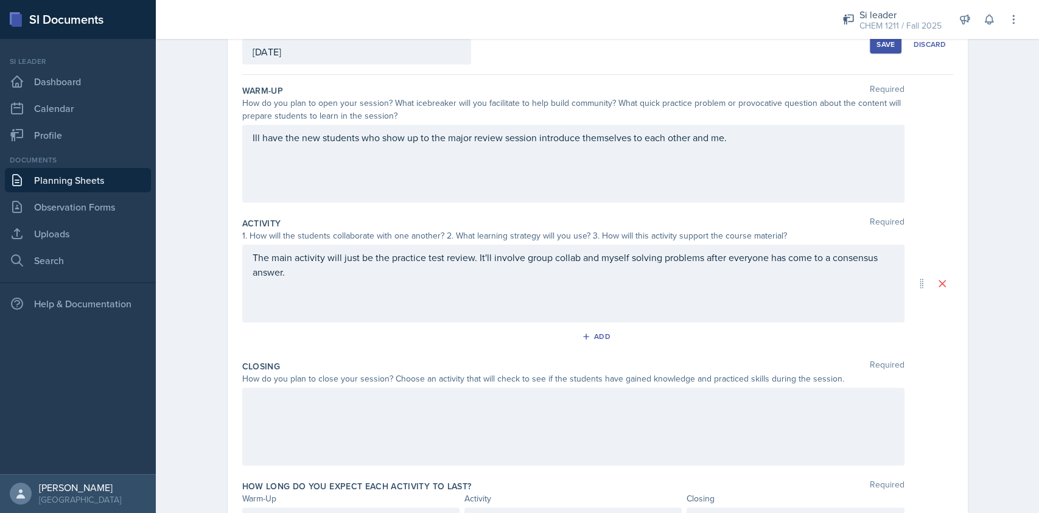
scroll to position [102, 0]
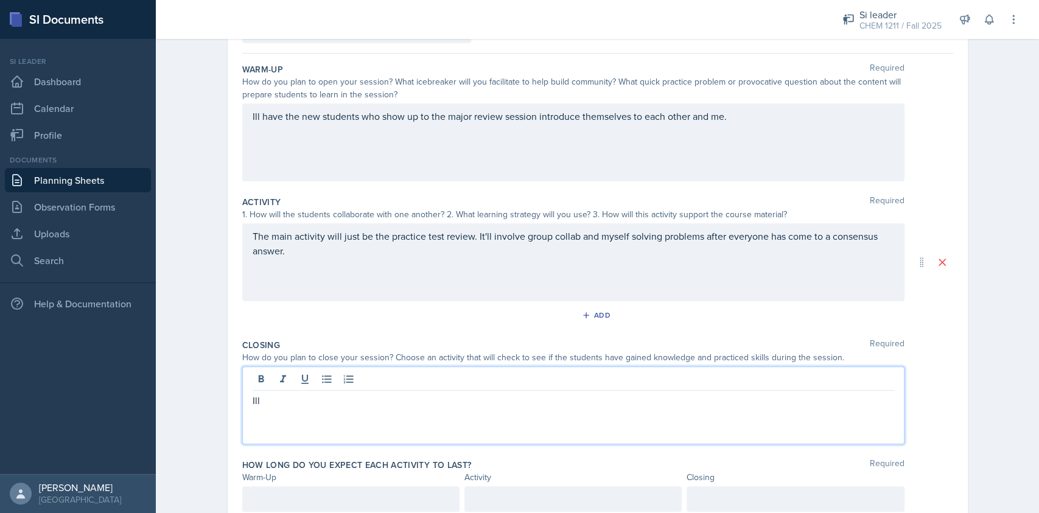
click at [366, 409] on div "Ill" at bounding box center [573, 406] width 662 height 78
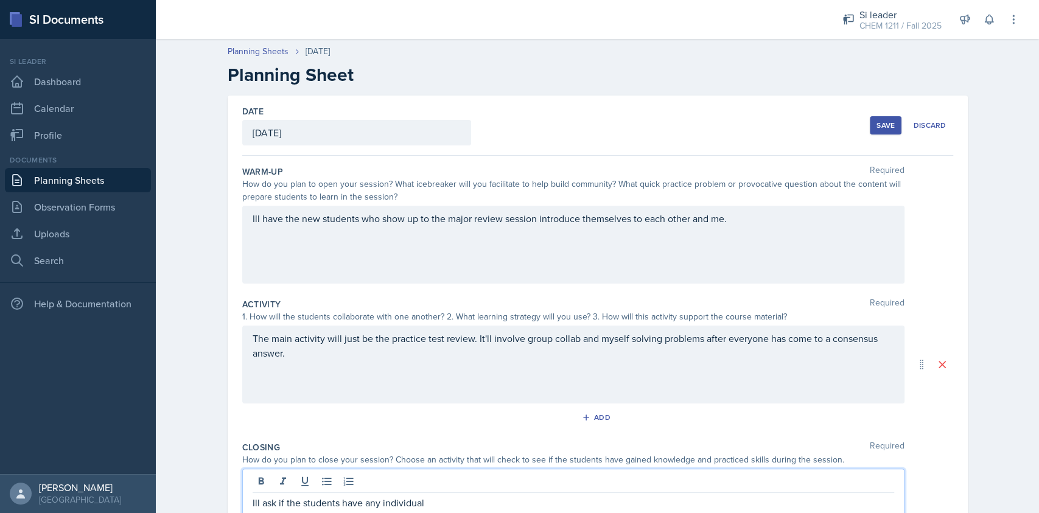
scroll to position [149, 0]
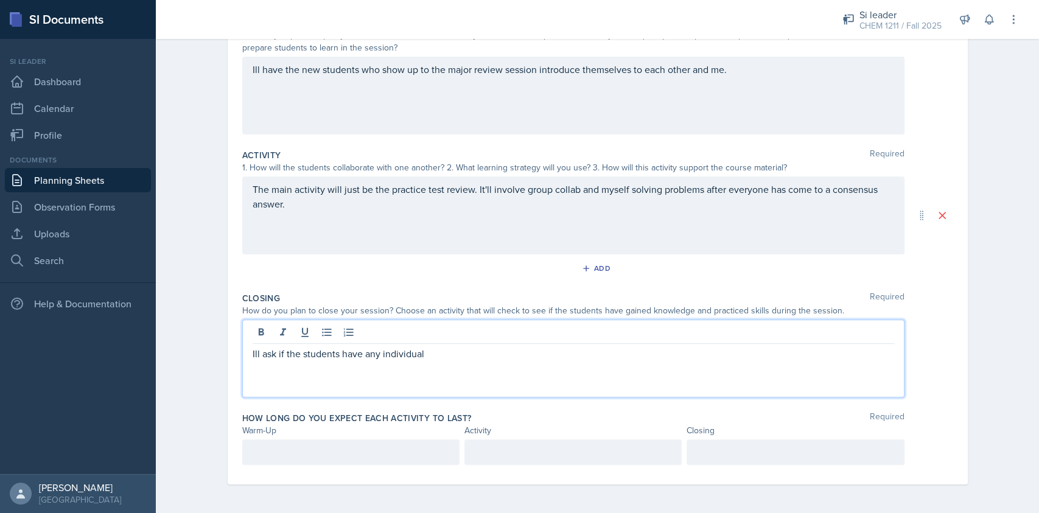
click at [441, 370] on div "Ill ask if the students have any individual" at bounding box center [573, 359] width 662 height 78
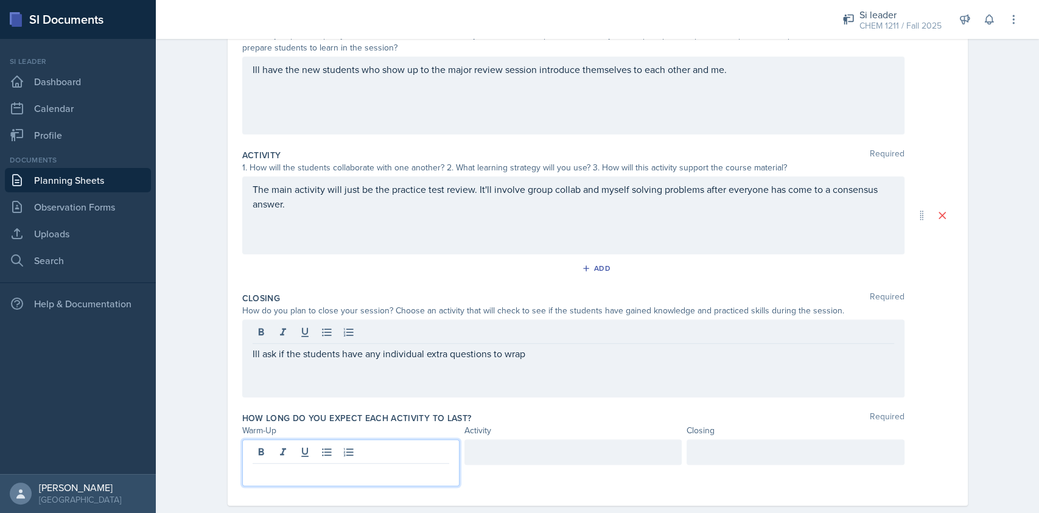
click at [335, 449] on div at bounding box center [350, 463] width 217 height 47
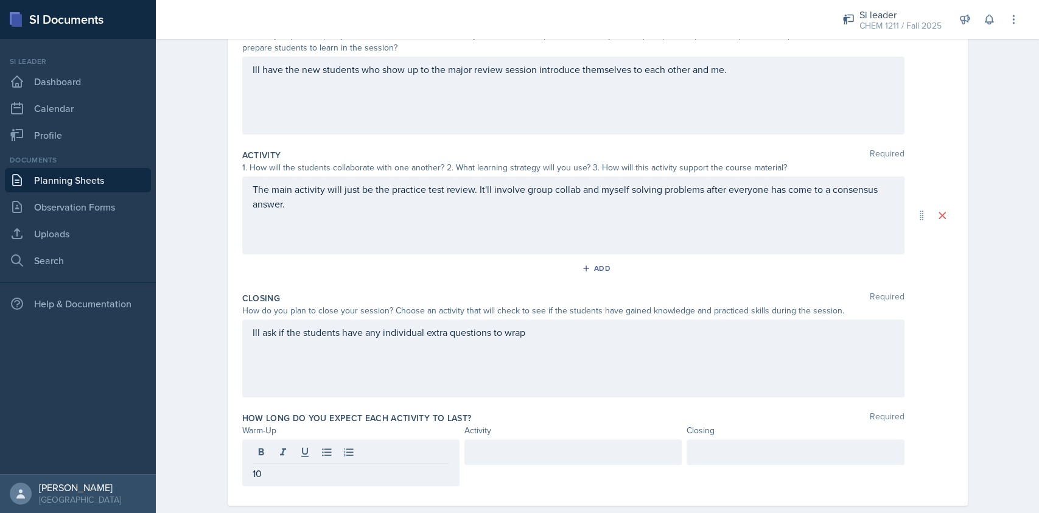
click at [556, 460] on div at bounding box center [573, 453] width 217 height 26
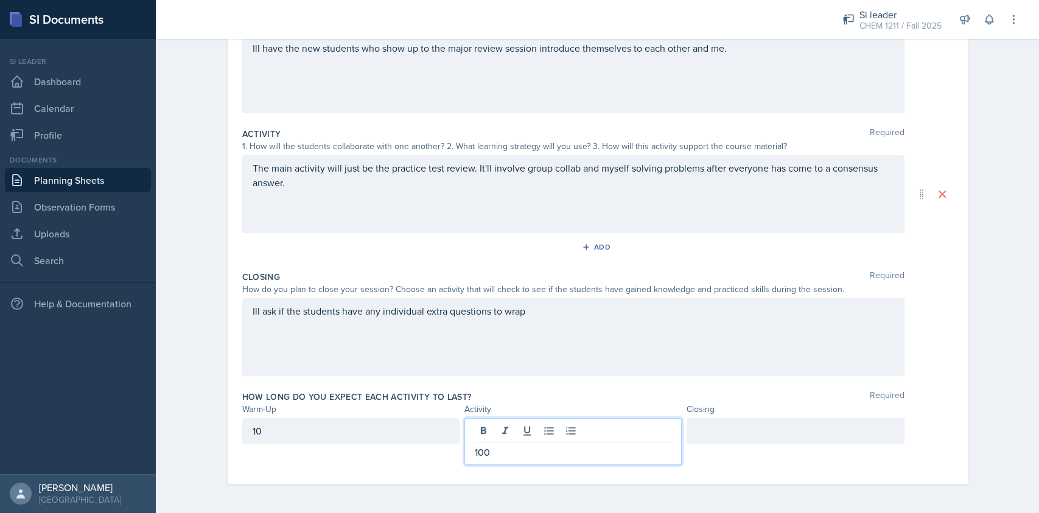
click at [714, 436] on div at bounding box center [795, 431] width 217 height 26
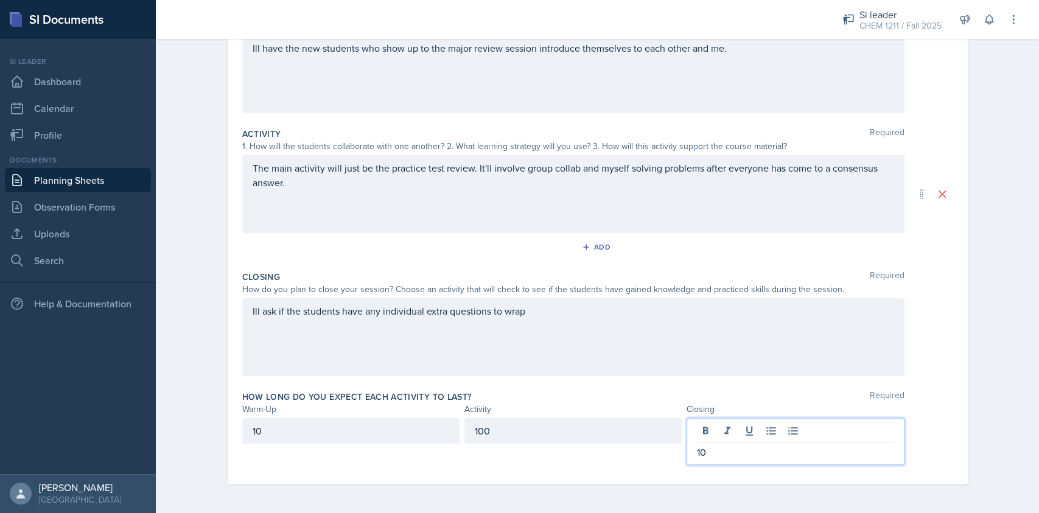
click at [577, 325] on div "Ill ask if the students have any individual extra questions to wrap" at bounding box center [573, 337] width 662 height 78
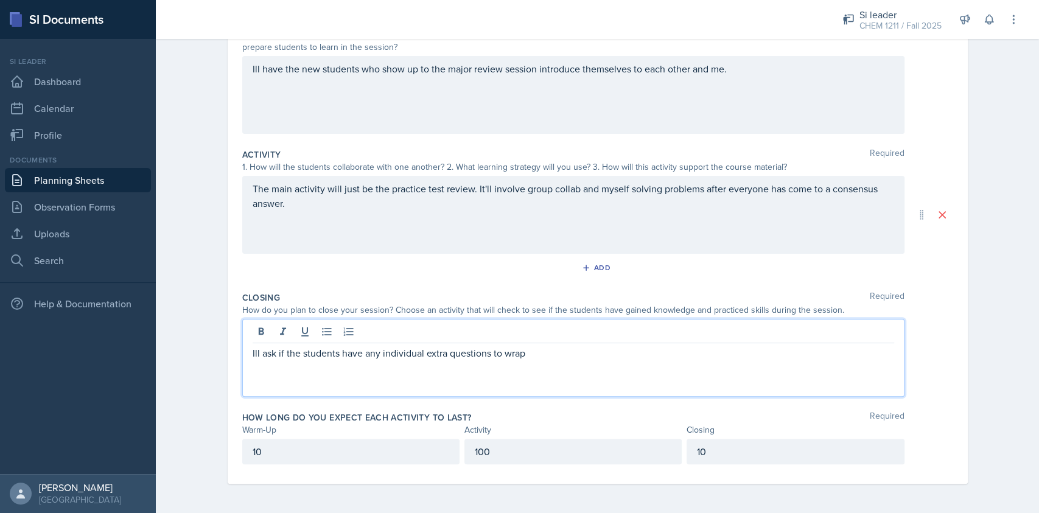
scroll to position [149, 0]
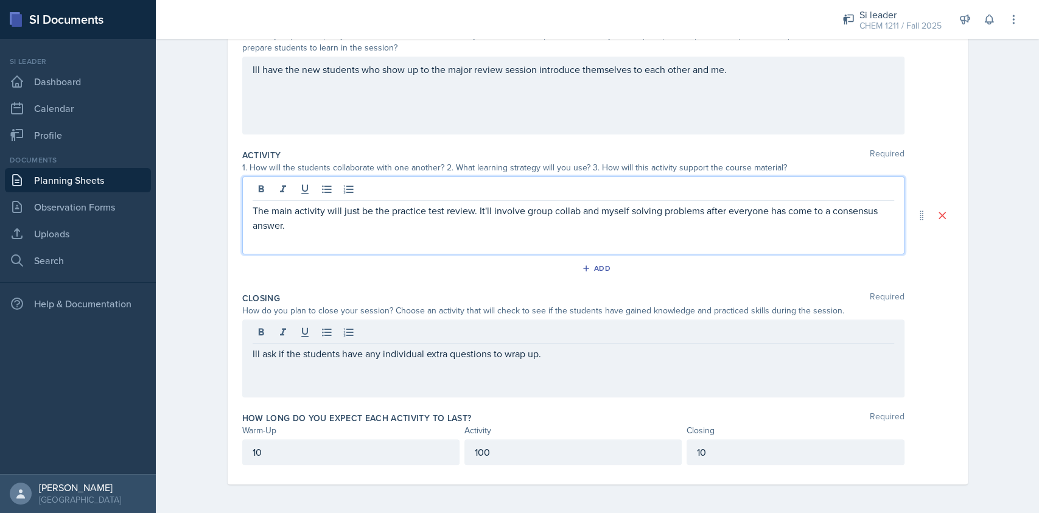
click at [560, 188] on div "The main activity will just be the practice test review. It'll involve group co…" at bounding box center [573, 216] width 662 height 78
click at [633, 219] on p "The main activity will just be the practice test review. It'll involve group co…" at bounding box center [574, 217] width 642 height 29
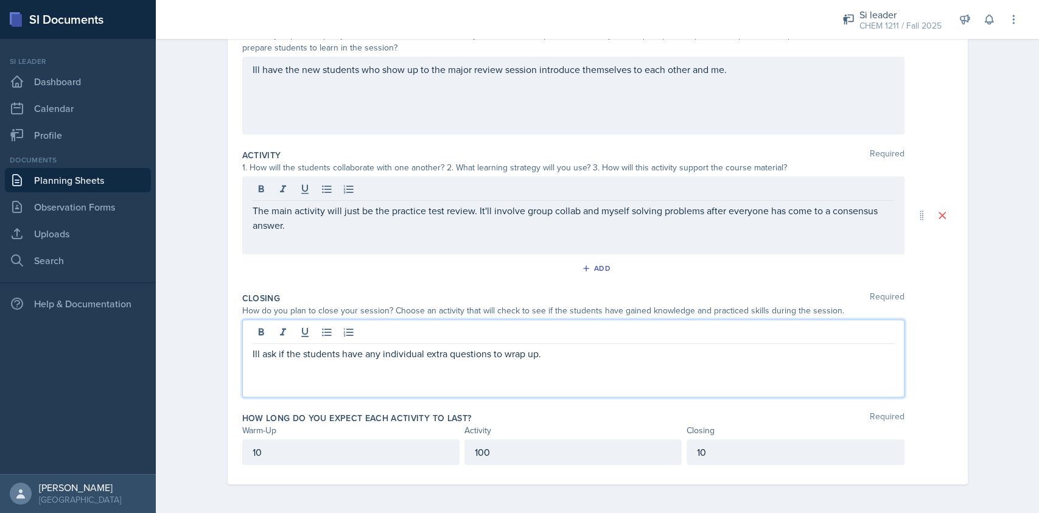
click at [612, 329] on div "Ill ask if the students have any individual extra questions to wrap up." at bounding box center [573, 359] width 662 height 78
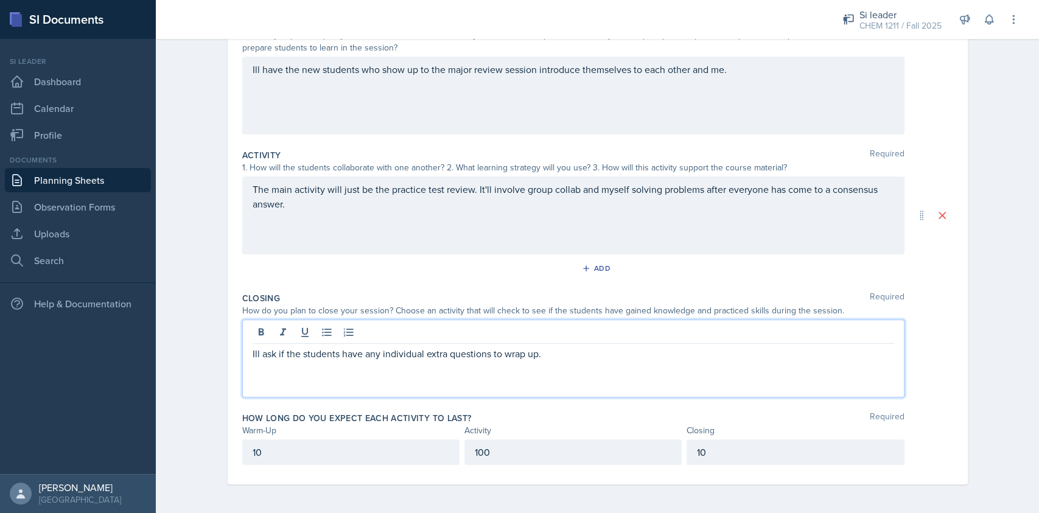
click at [932, 389] on div "Ill ask if the students have any individual extra questions to wrap up." at bounding box center [597, 359] width 711 height 78
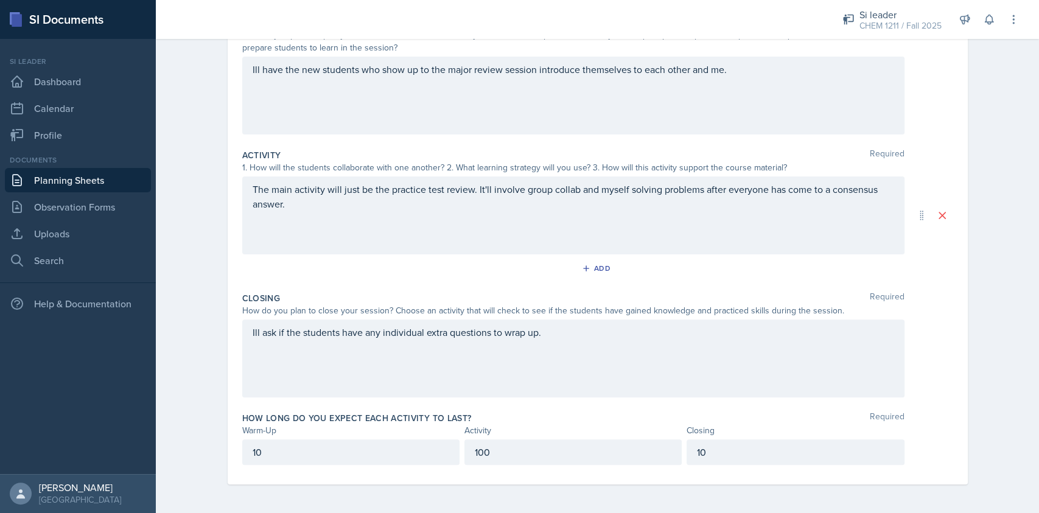
click at [563, 332] on div "Ill ask if the students have any individual extra questions to wrap up." at bounding box center [573, 359] width 662 height 78
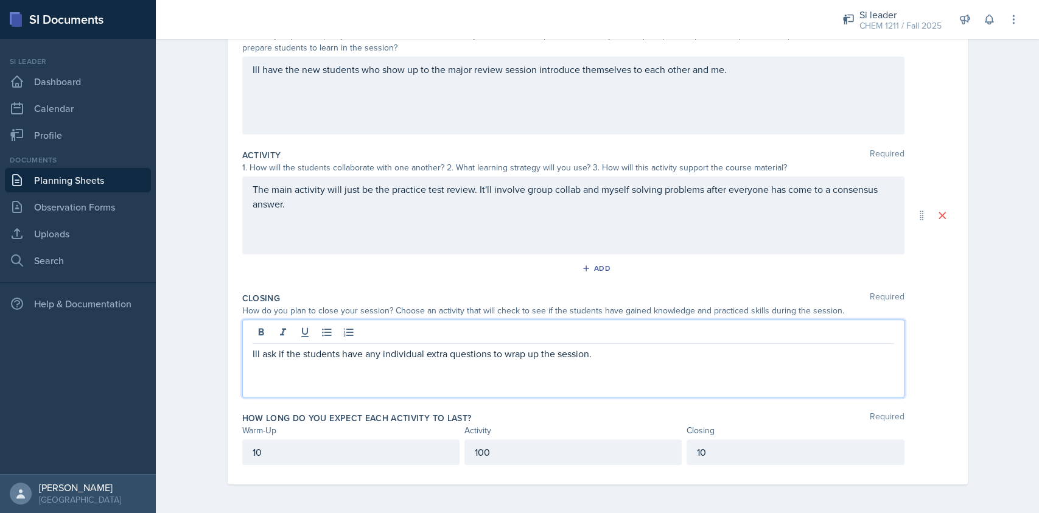
click at [493, 211] on div "The main activity will just be the practice test review. It'll involve group co…" at bounding box center [573, 216] width 662 height 78
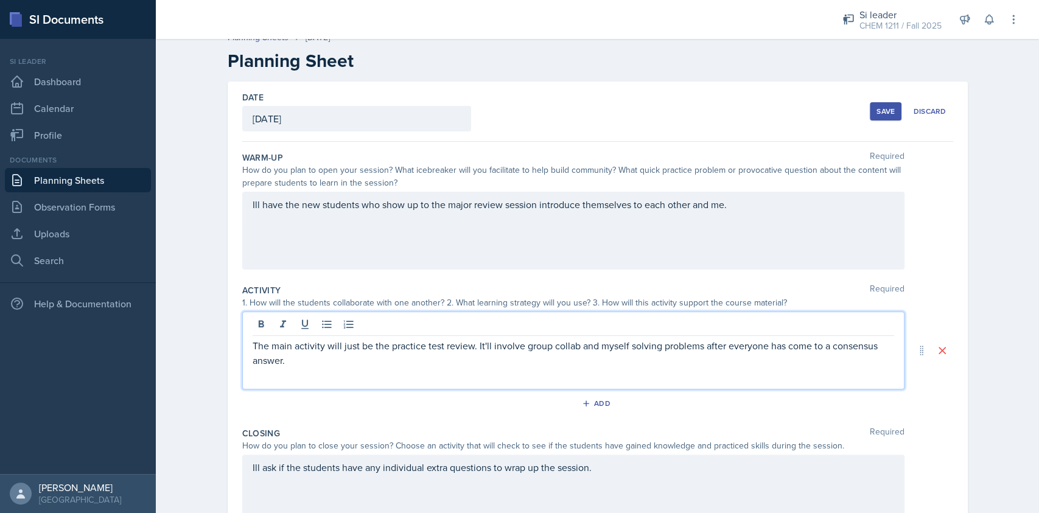
scroll to position [0, 0]
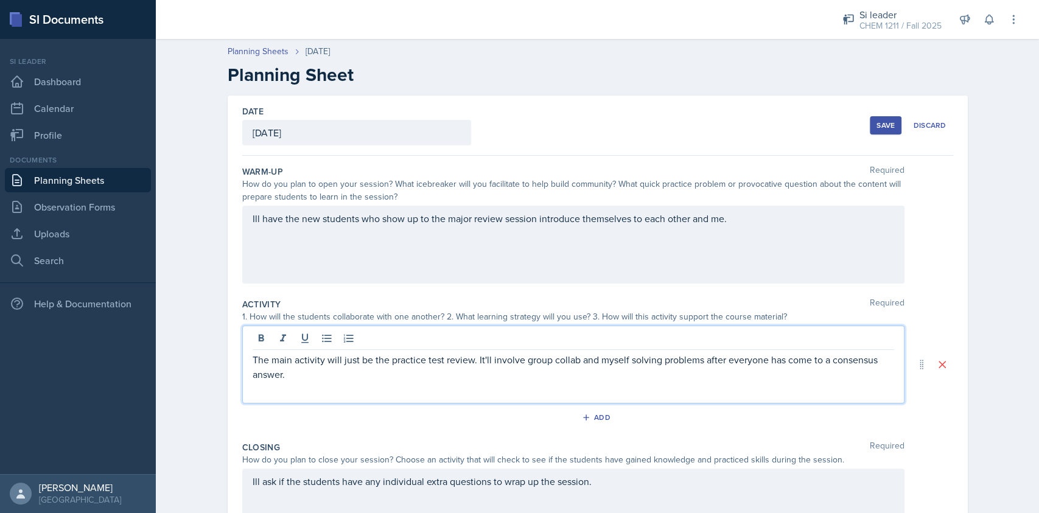
click at [877, 125] on div "Save" at bounding box center [886, 126] width 18 height 10
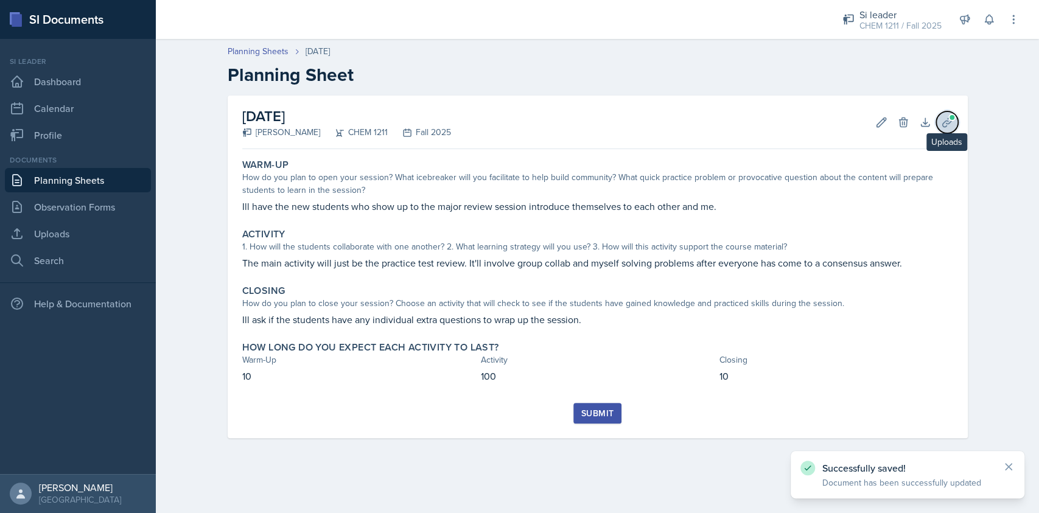
click at [949, 122] on icon at bounding box center [947, 122] width 9 height 9
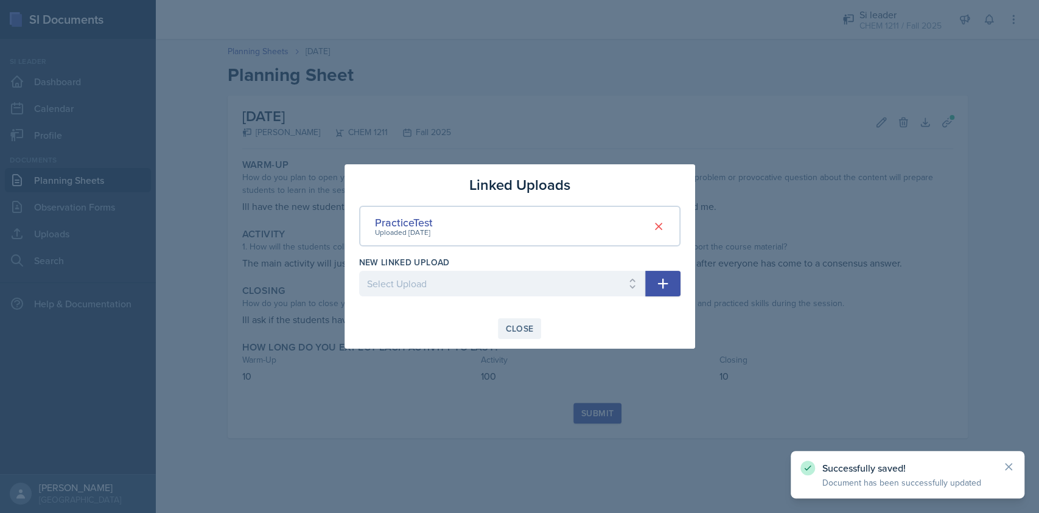
click at [524, 332] on div "Close" at bounding box center [520, 329] width 28 height 10
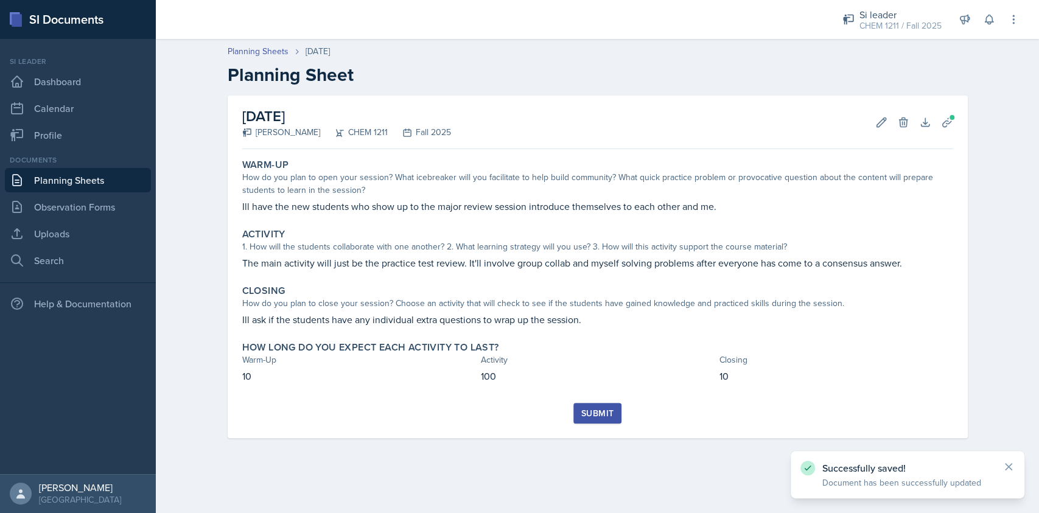
click at [605, 415] on div "Submit" at bounding box center [597, 414] width 32 height 10
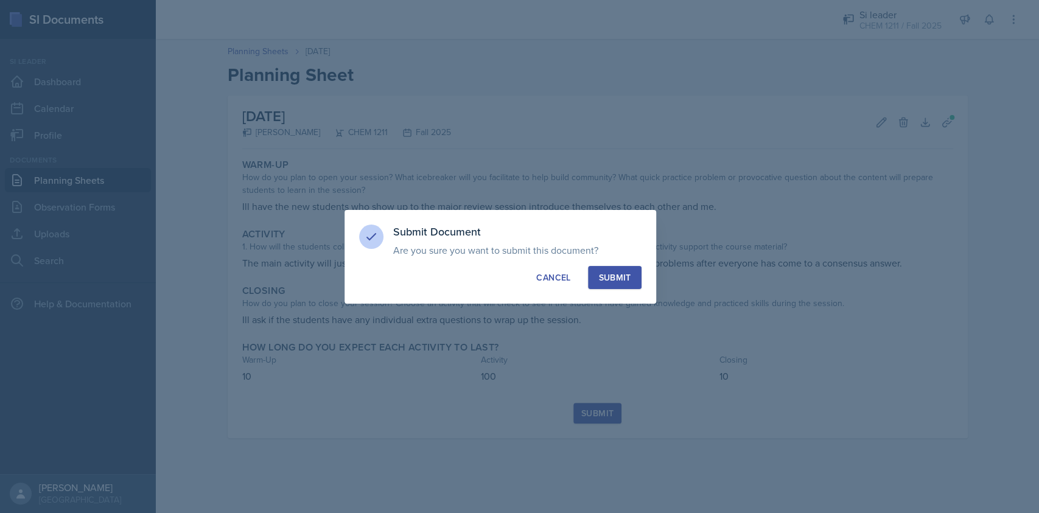
click at [616, 275] on div "Submit" at bounding box center [615, 278] width 32 height 12
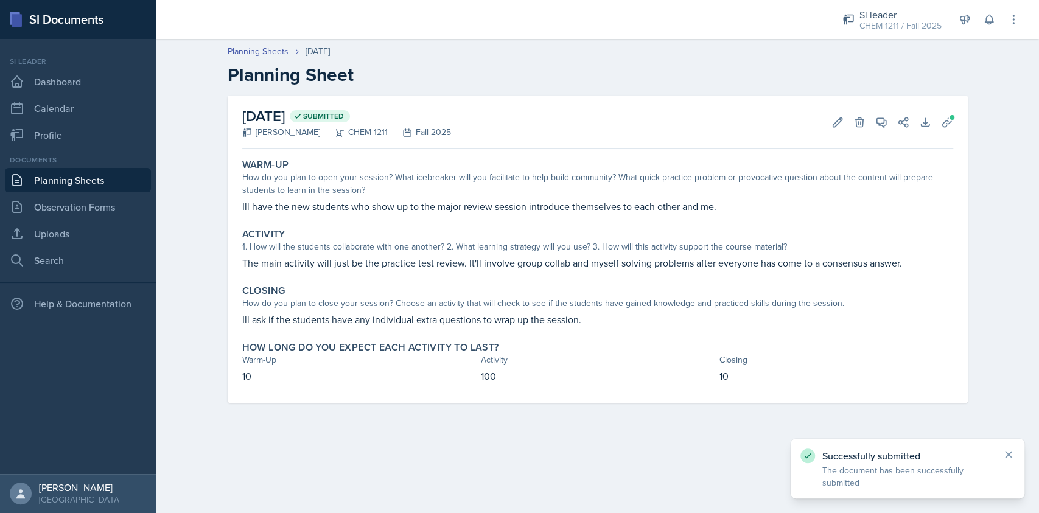
click at [99, 183] on link "Planning Sheets" at bounding box center [78, 180] width 146 height 24
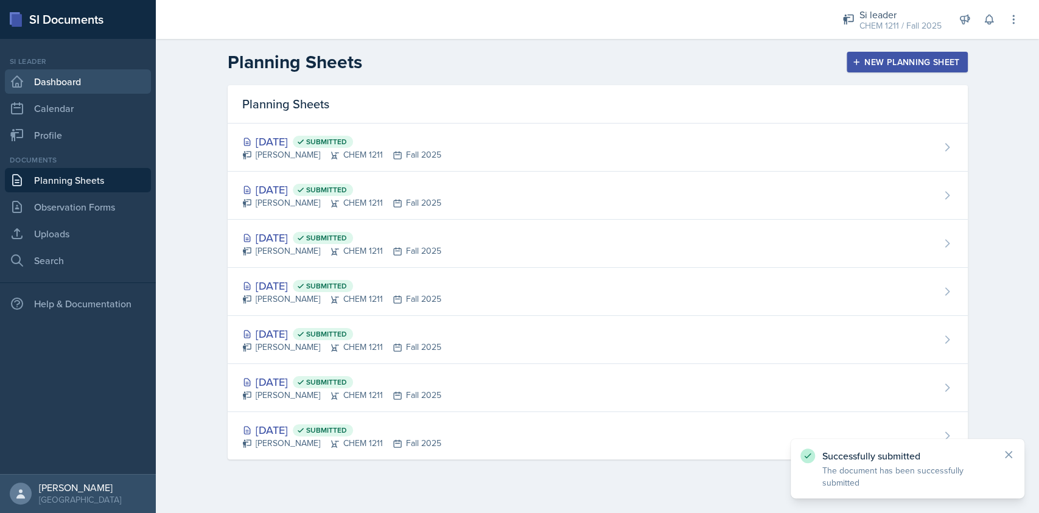
click at [83, 90] on link "Dashboard" at bounding box center [78, 81] width 146 height 24
